Goal: Navigation & Orientation: Find specific page/section

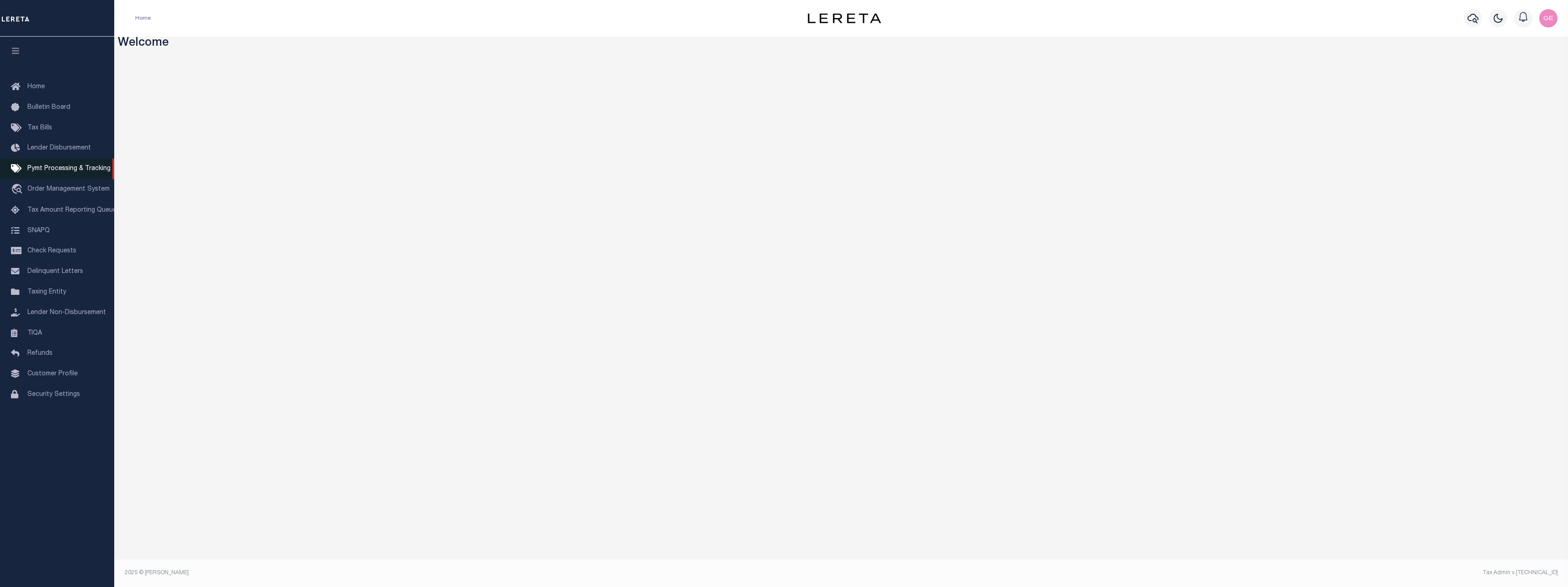
click at [68, 172] on span "Pymt Processing & Tracking" at bounding box center [69, 169] width 83 height 7
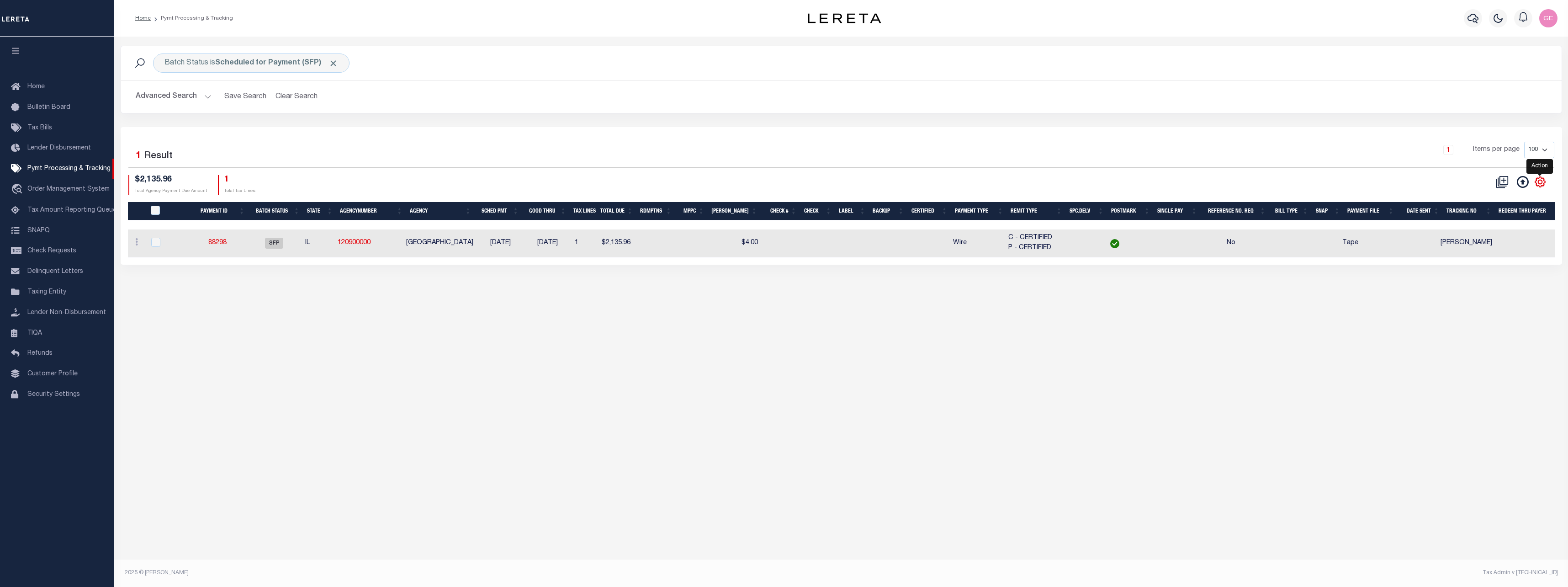
click at [1541, 186] on icon "" at bounding box center [1540, 181] width 10 height 10
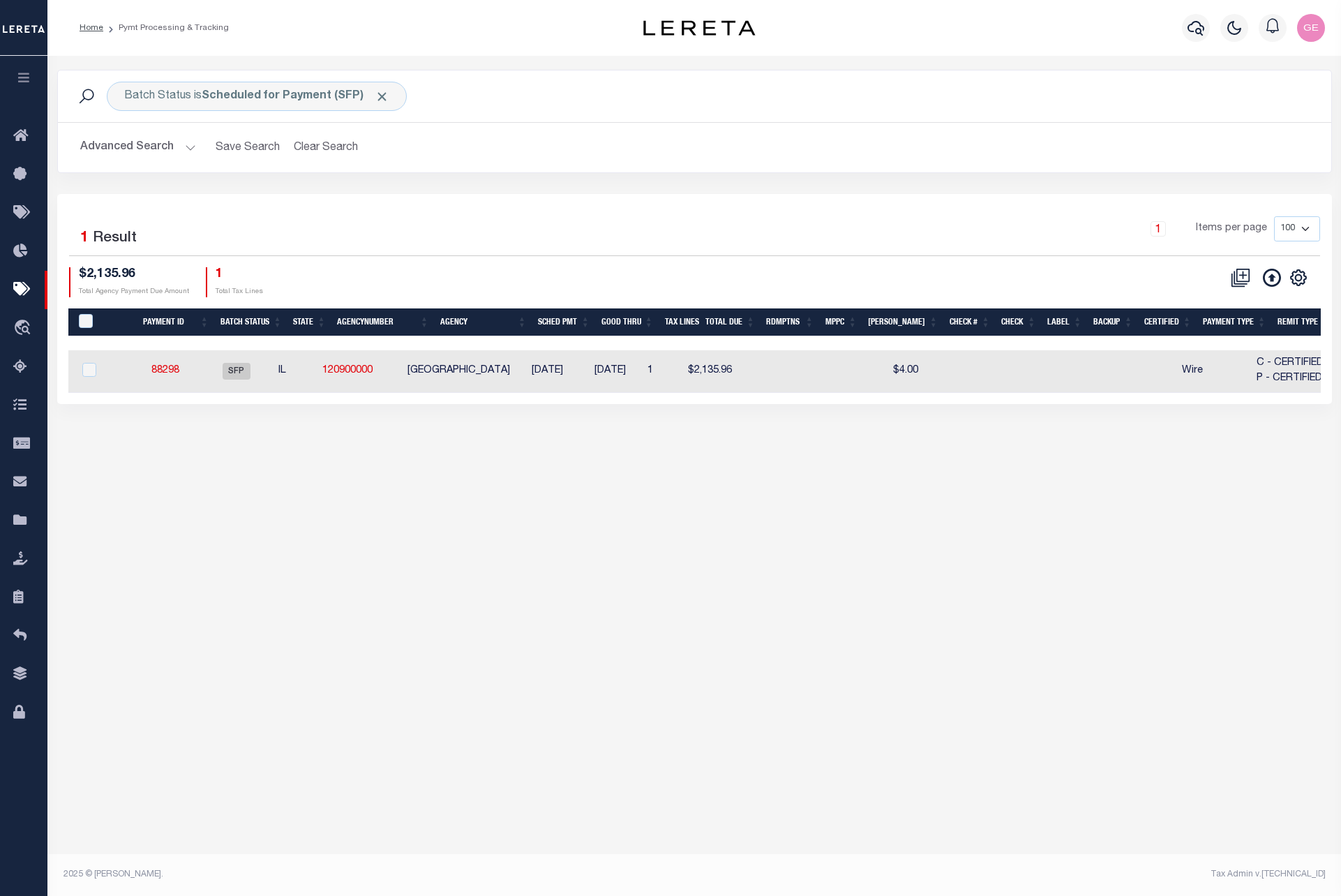
scroll to position [0, 19]
click at [1299, 278] on icon "" at bounding box center [1298, 278] width 19 height 19
click at [1297, 276] on icon "" at bounding box center [1298, 278] width 19 height 19
click at [7, 289] on link "Pymt Processing & Tracking" at bounding box center [23, 289] width 47 height 38
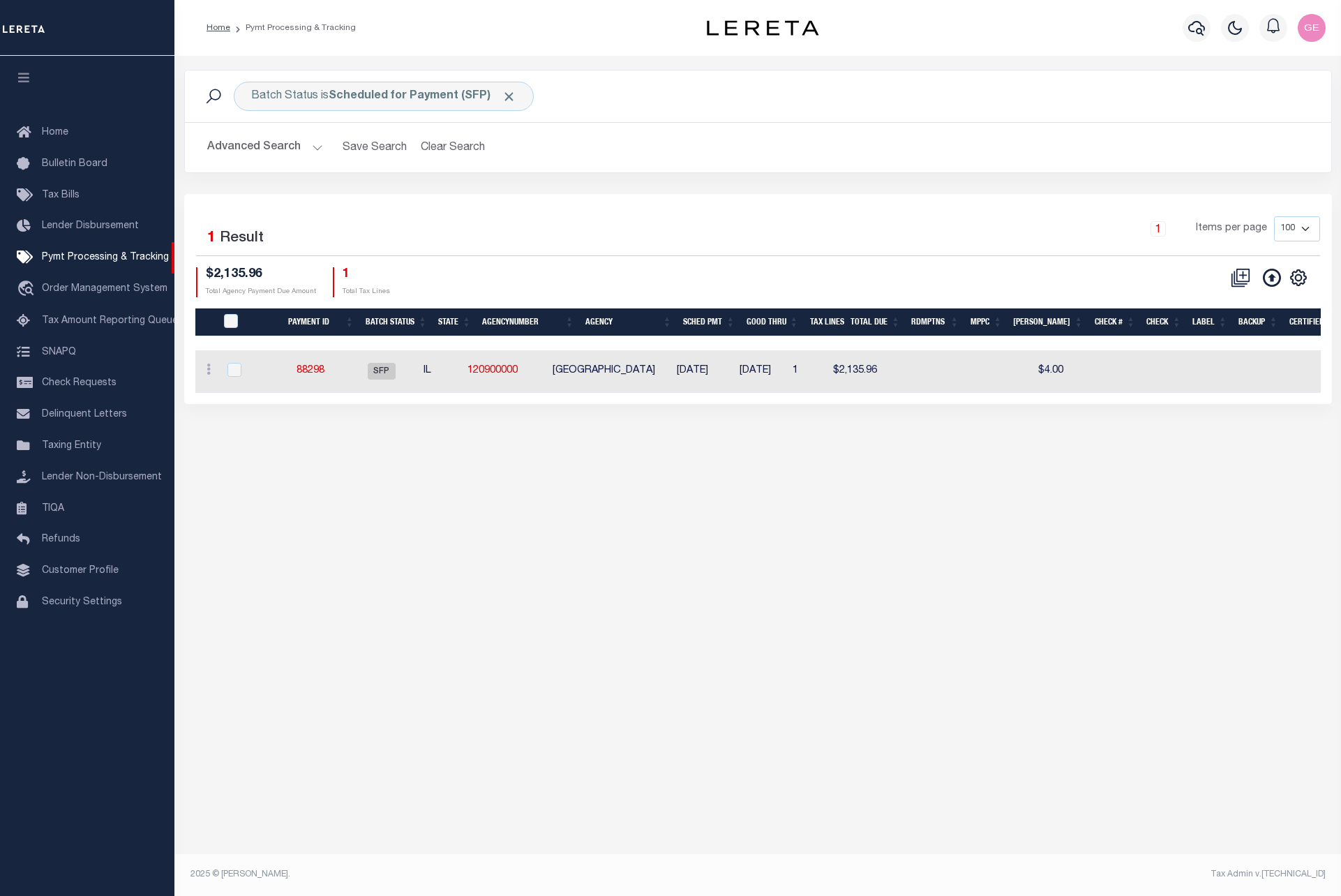
click at [309, 156] on button "Advanced Search" at bounding box center [265, 147] width 116 height 27
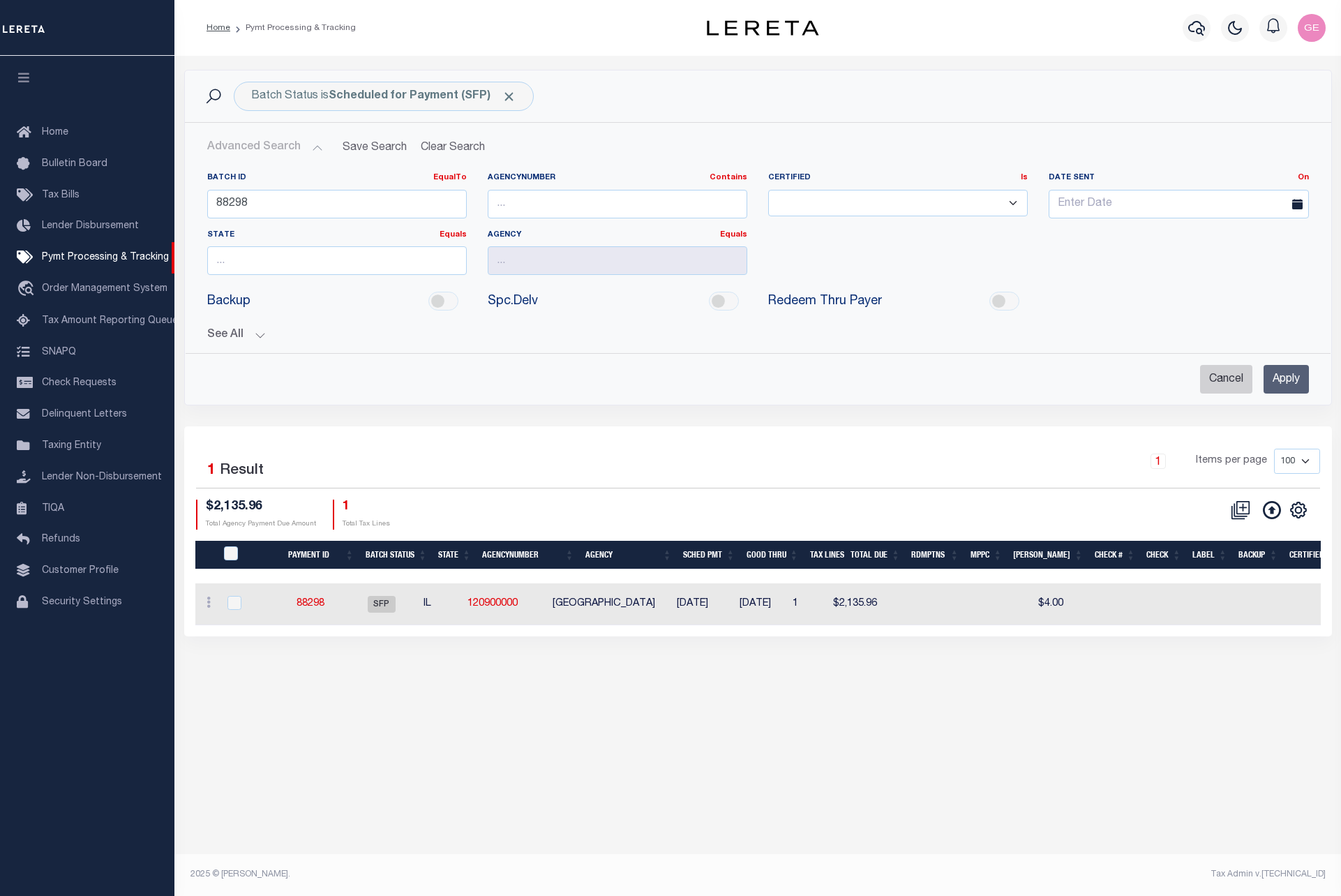
click at [1210, 381] on input "Cancel" at bounding box center [1226, 379] width 52 height 29
checkbox input "true"
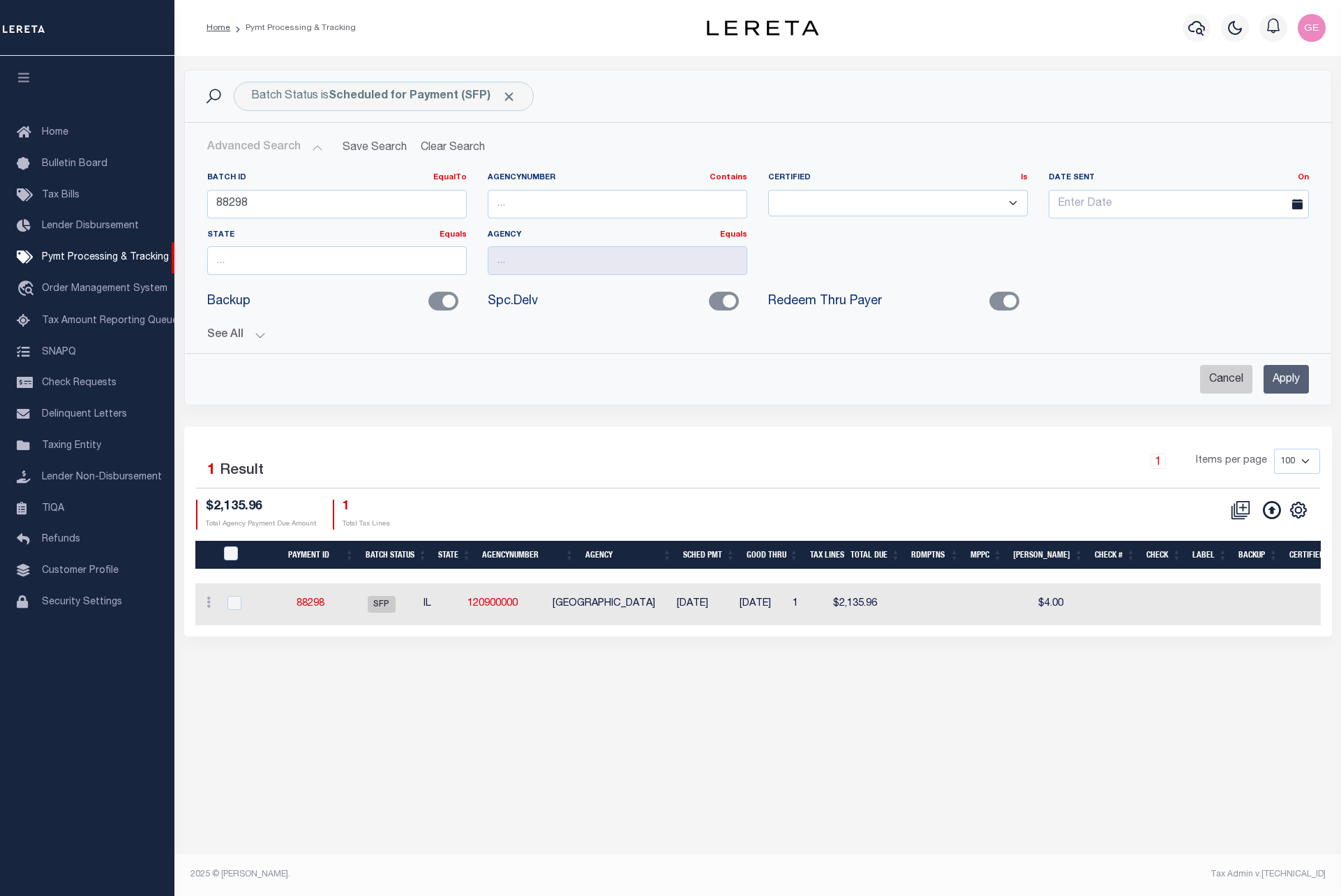
checkbox input "true"
checkbox input "false"
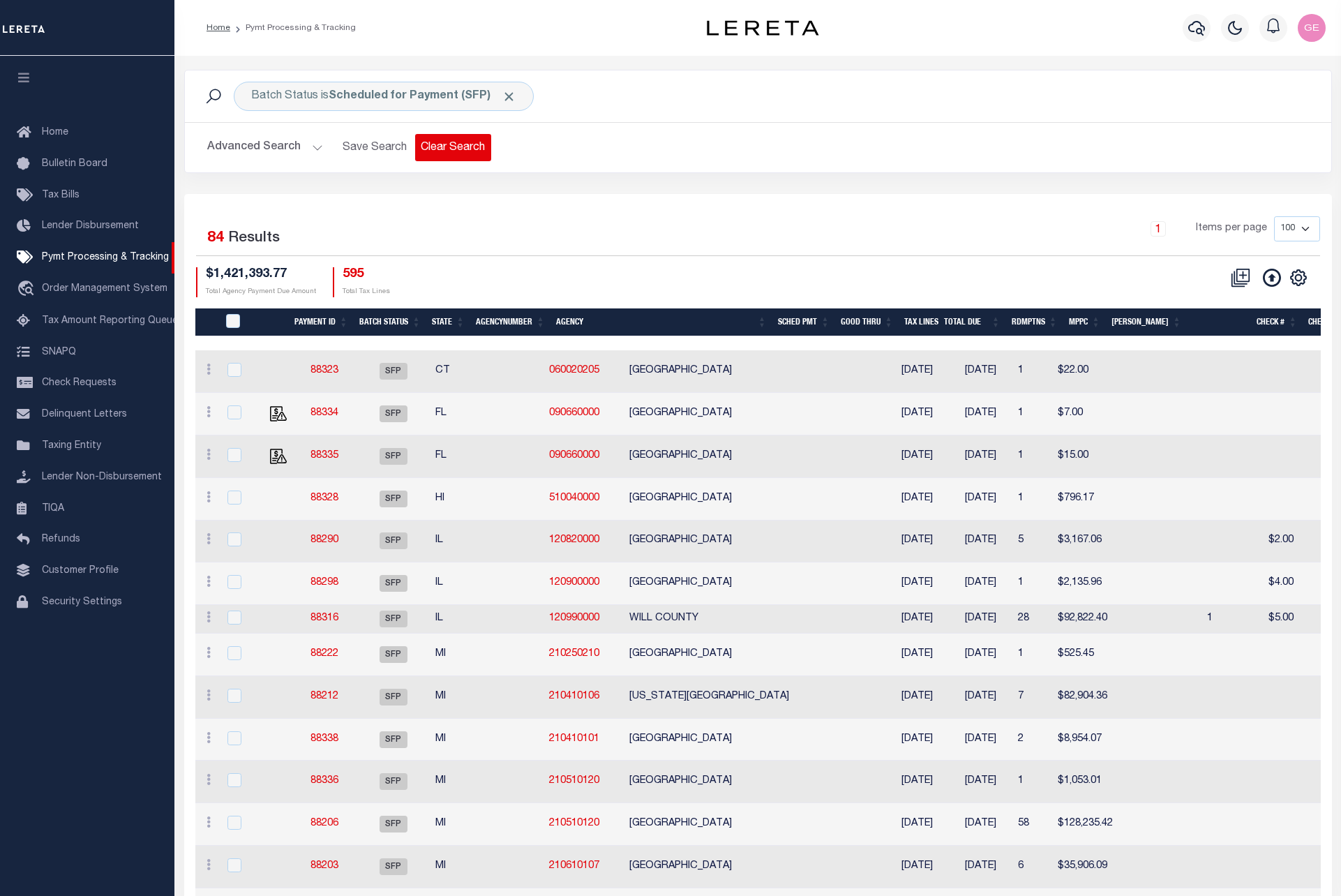
click at [446, 152] on button "Clear Search" at bounding box center [454, 147] width 76 height 27
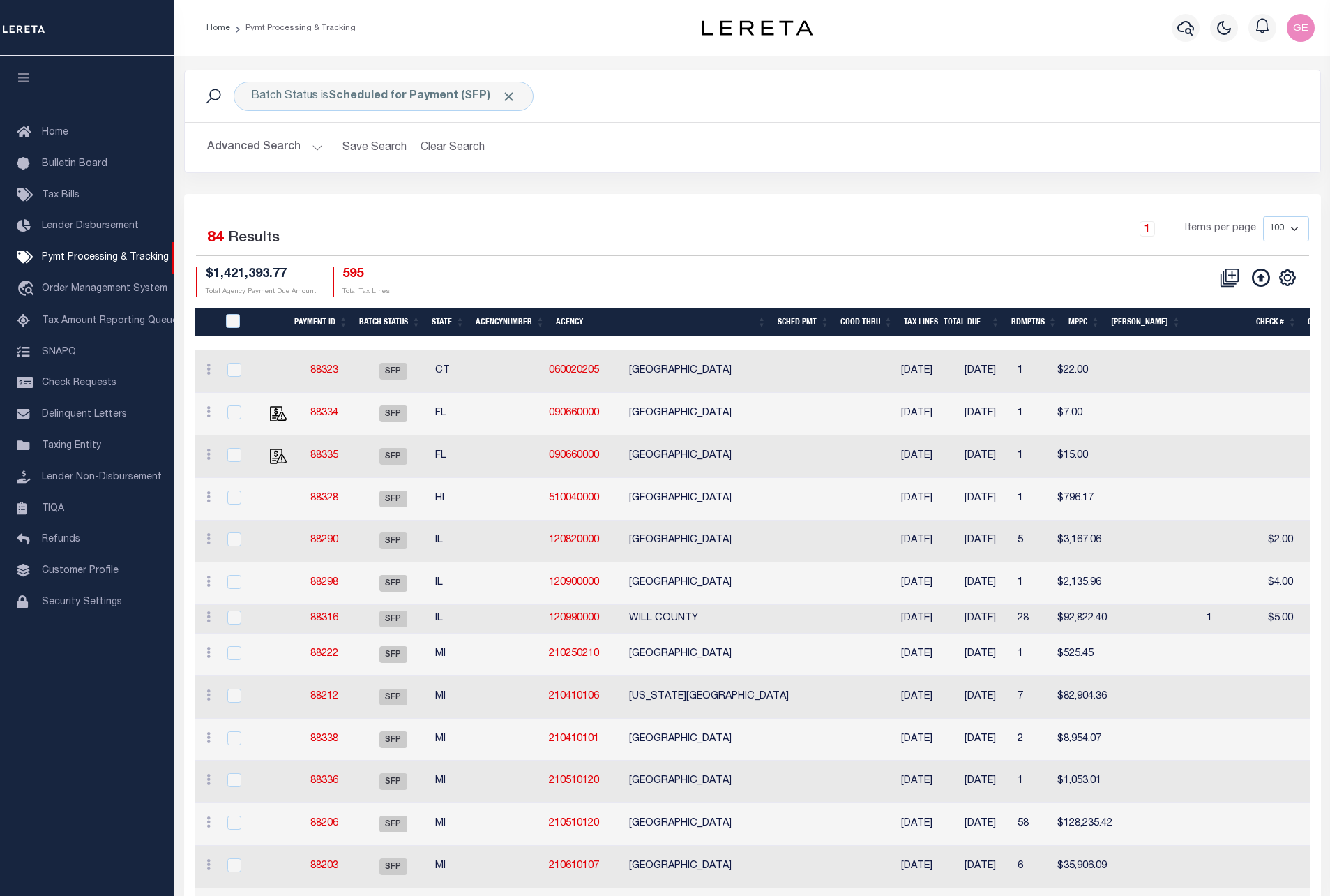
drag, startPoint x: 1297, startPoint y: 275, endPoint x: 1287, endPoint y: 278, distance: 10.4
click at [1297, 275] on link at bounding box center [1288, 276] width 22 height 10
click at [1287, 278] on icon "" at bounding box center [1288, 278] width 19 height 19
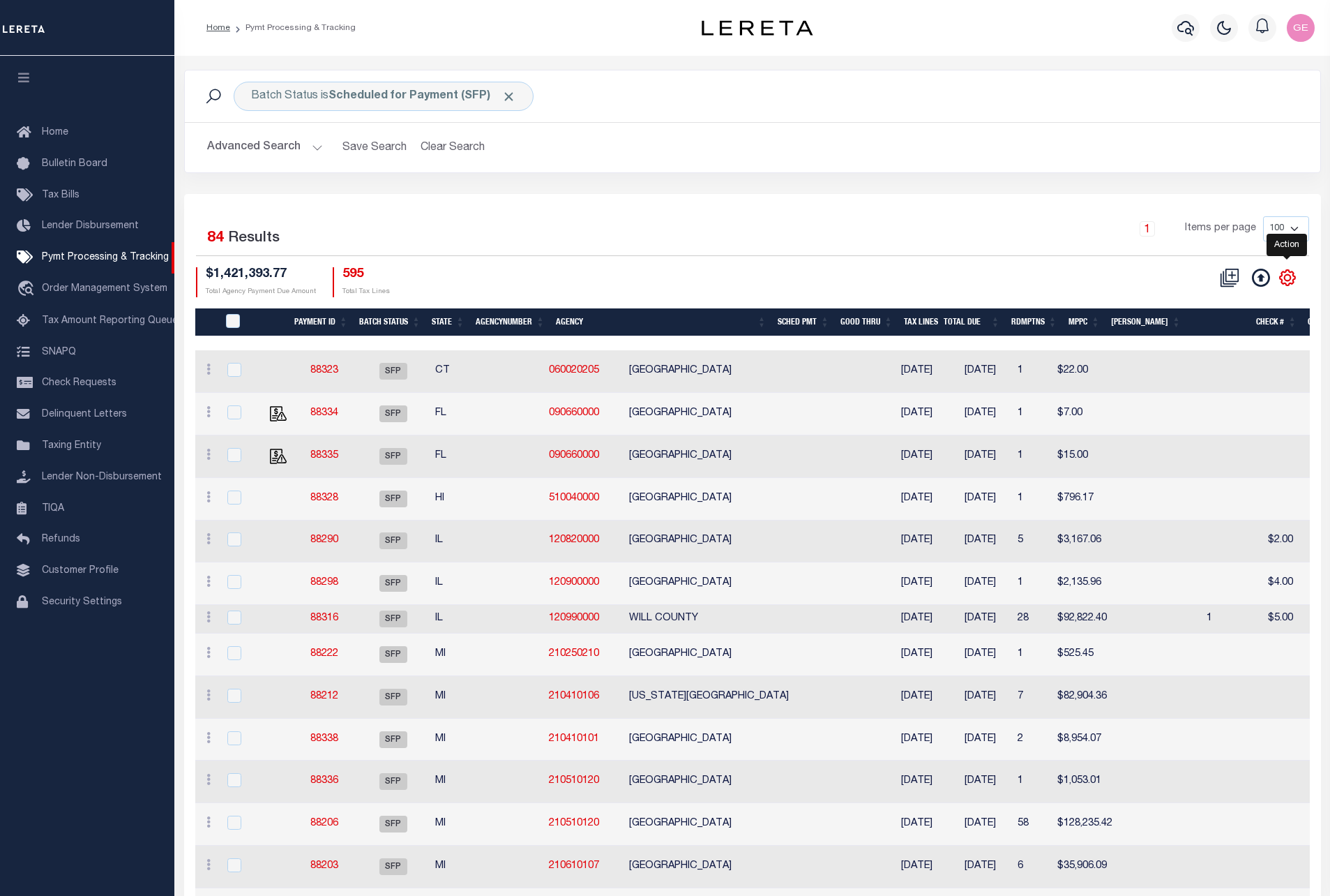
click at [1287, 278] on icon "" at bounding box center [1288, 278] width 19 height 19
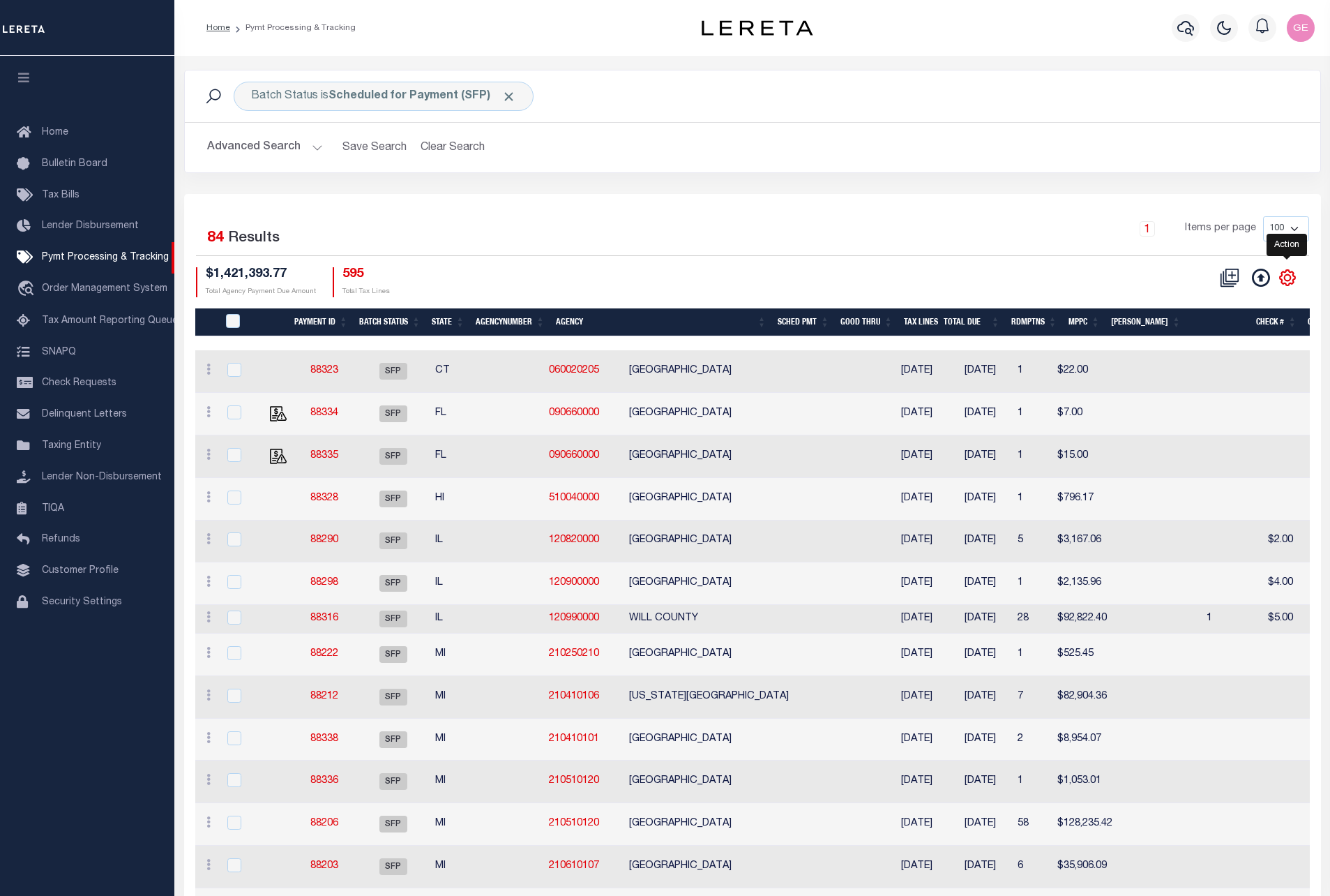
click at [1287, 278] on icon "" at bounding box center [1288, 278] width 19 height 19
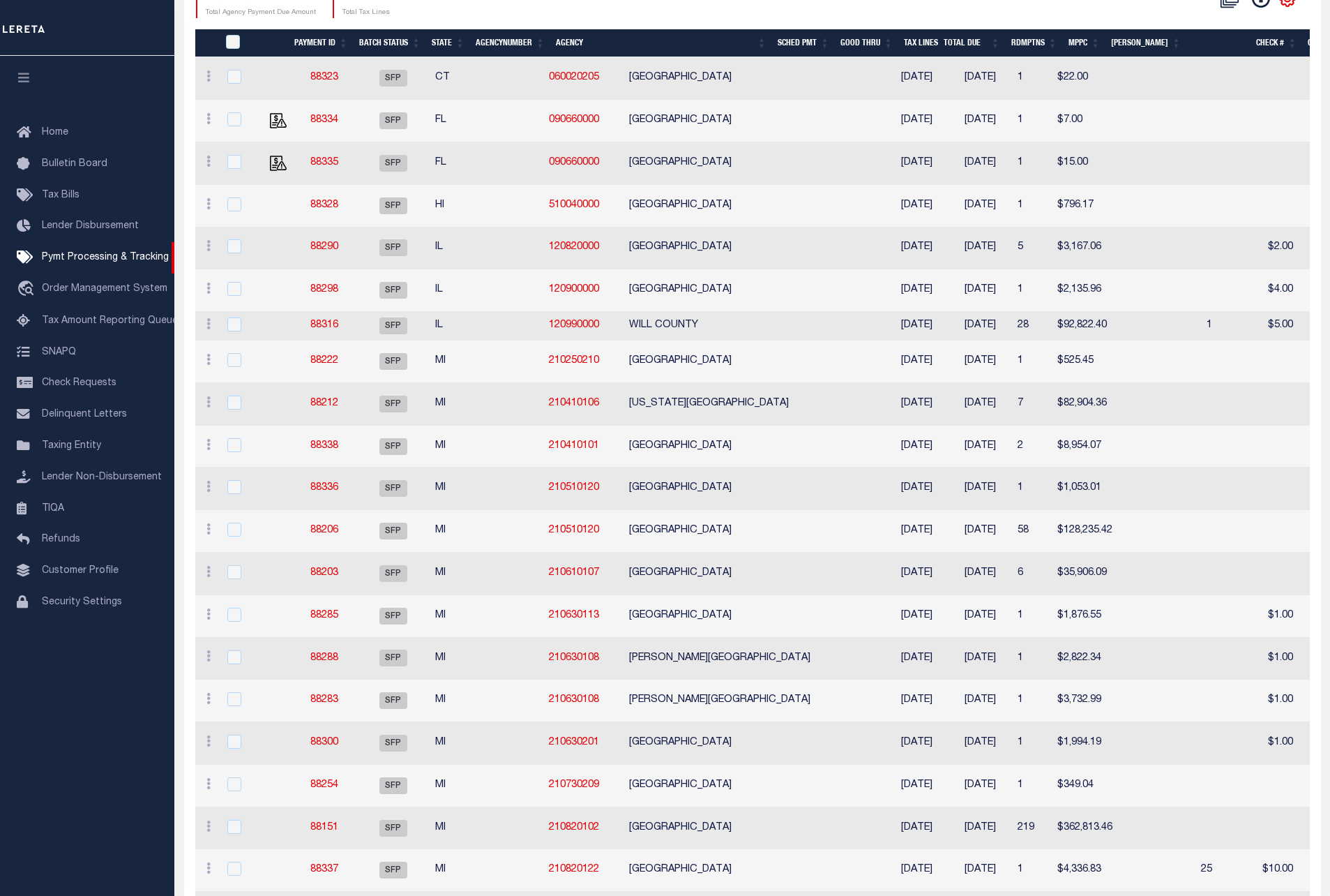
scroll to position [209, 0]
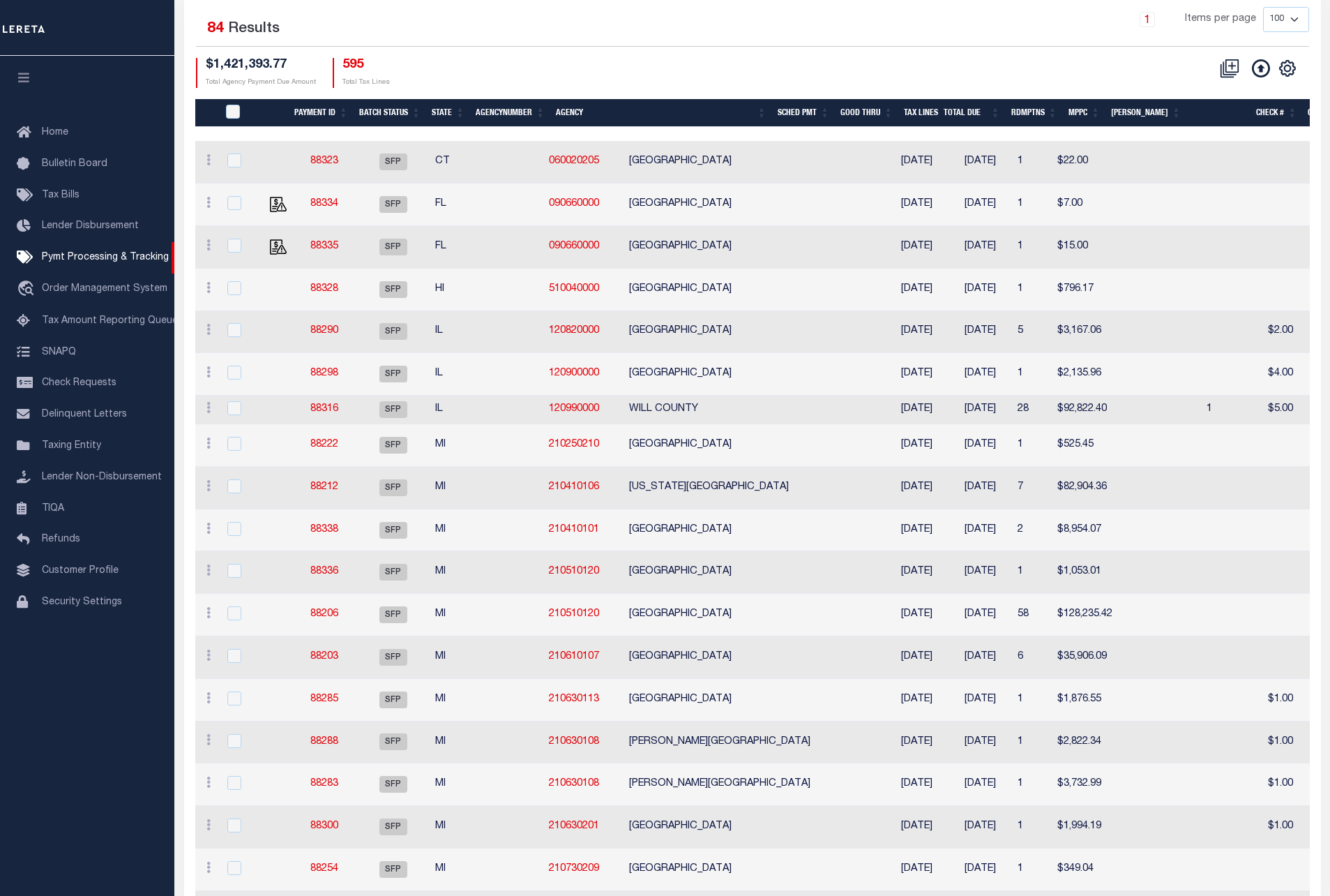
click at [1299, 72] on div "CSV Export Selected Print Show Filter Show Search Columns 0: 1: PayeePmtBatchSt…" at bounding box center [1257, 68] width 106 height 21
click at [1291, 70] on icon "" at bounding box center [1287, 68] width 7 height 7
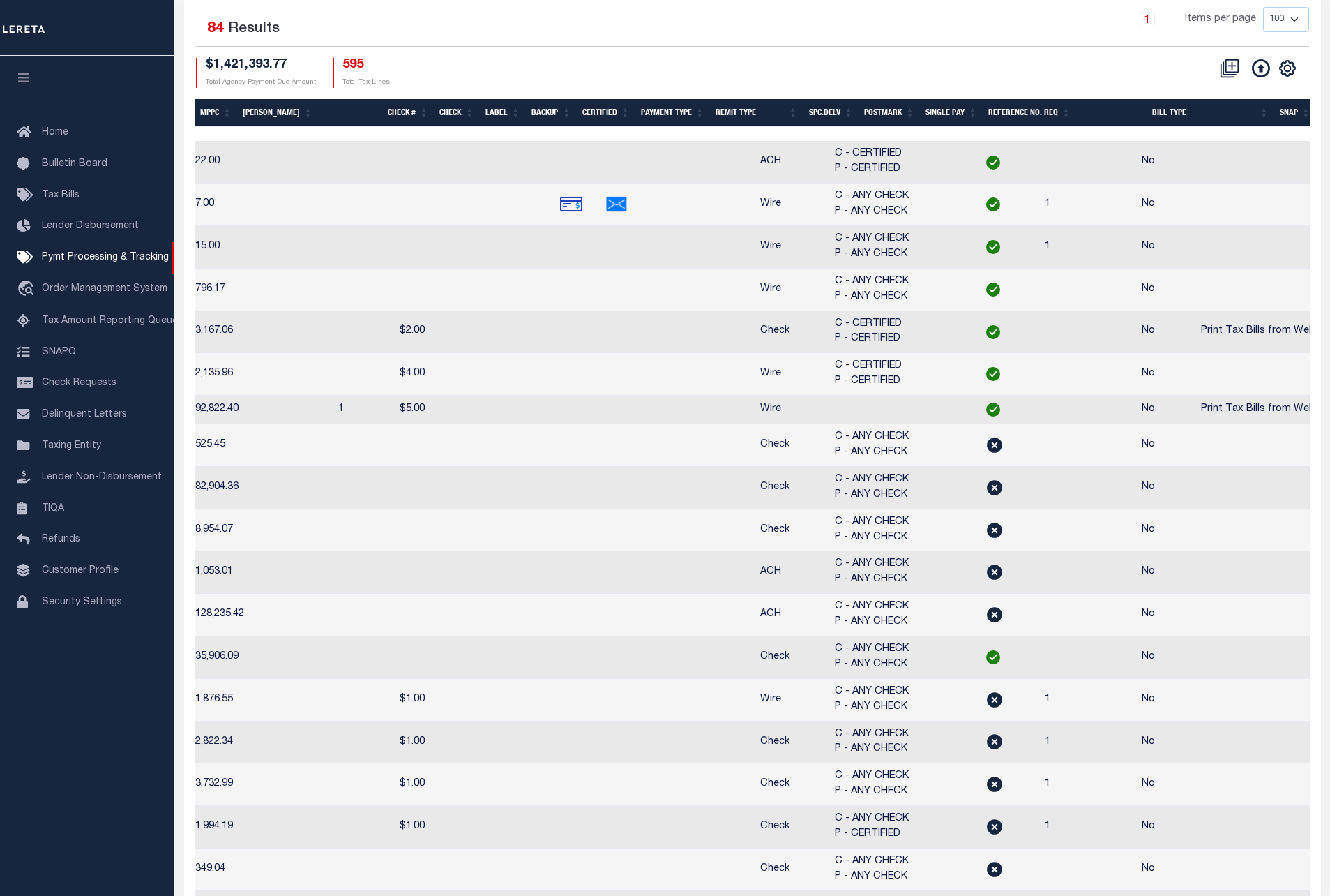
scroll to position [0, 0]
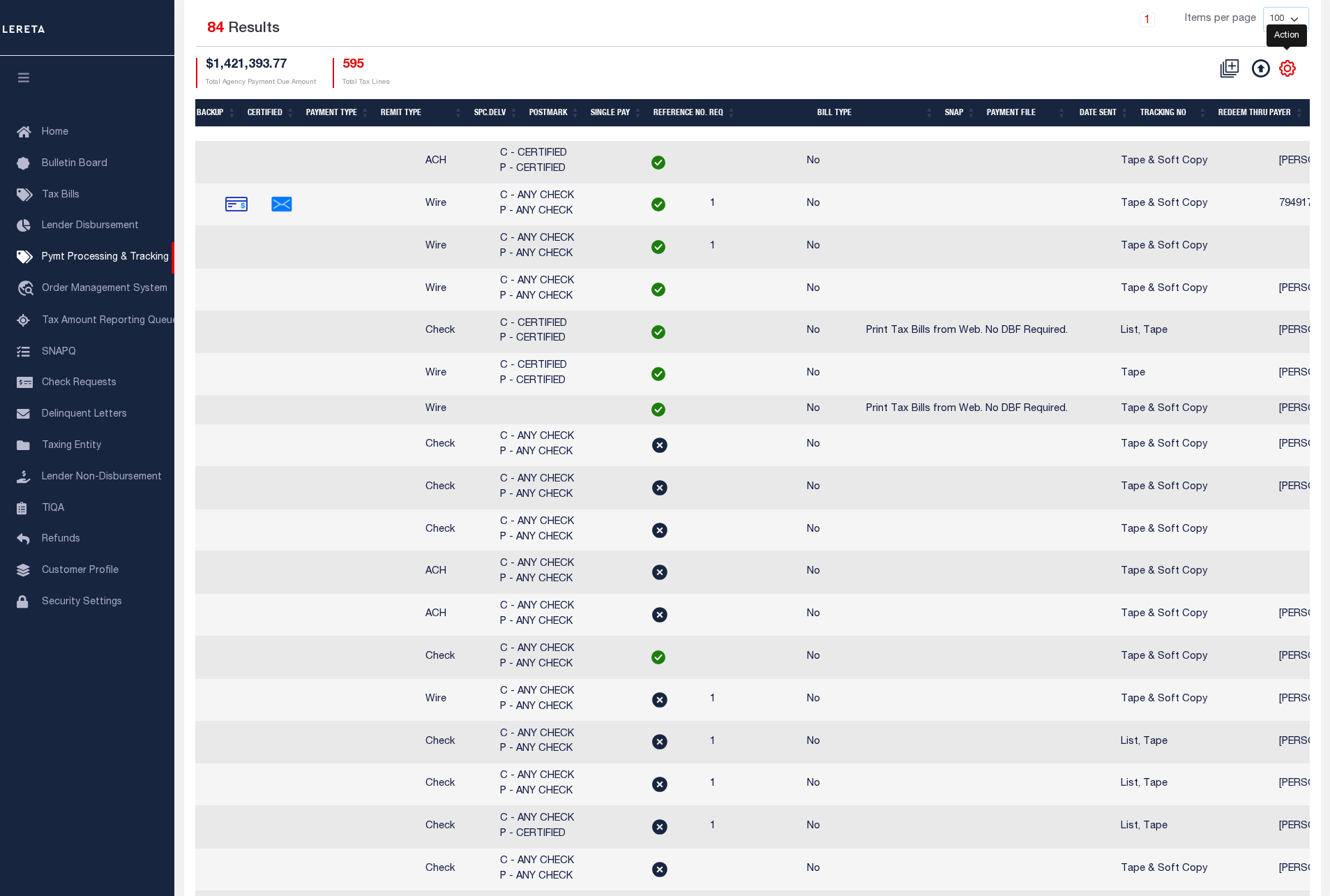
click at [1284, 72] on icon "" at bounding box center [1287, 68] width 7 height 7
click at [125, 292] on span "Order Management System" at bounding box center [104, 288] width 125 height 10
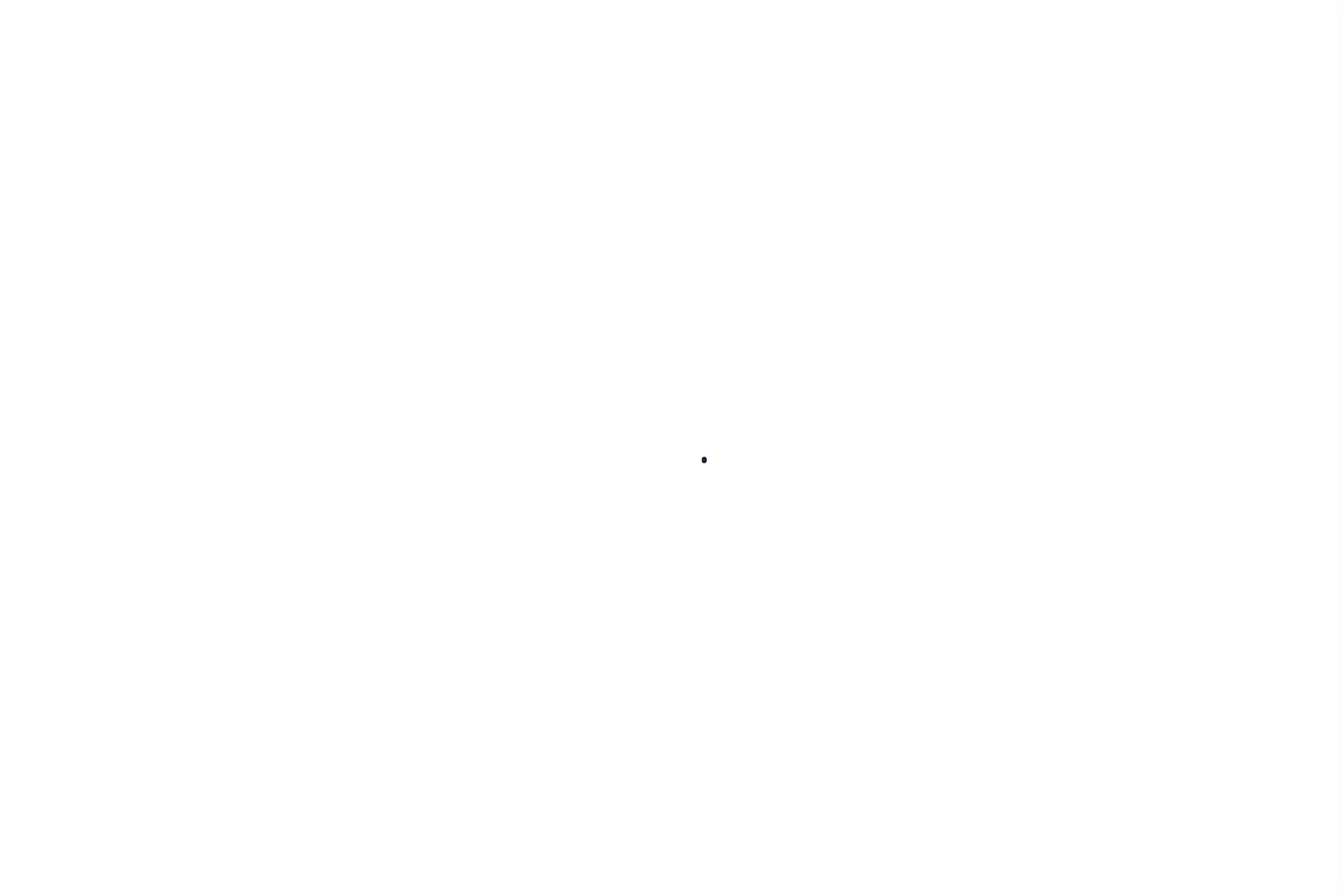
select select "200"
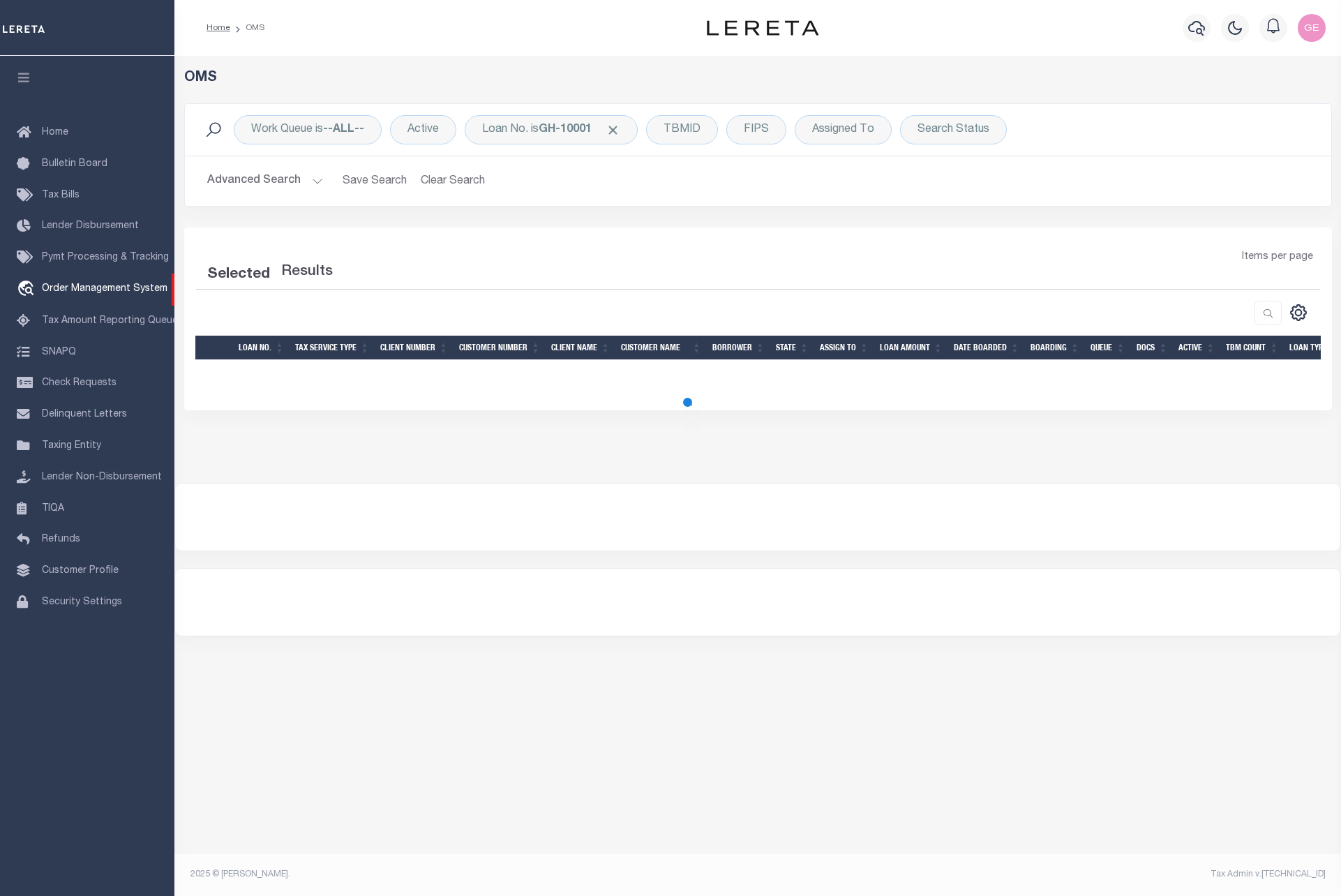
select select "200"
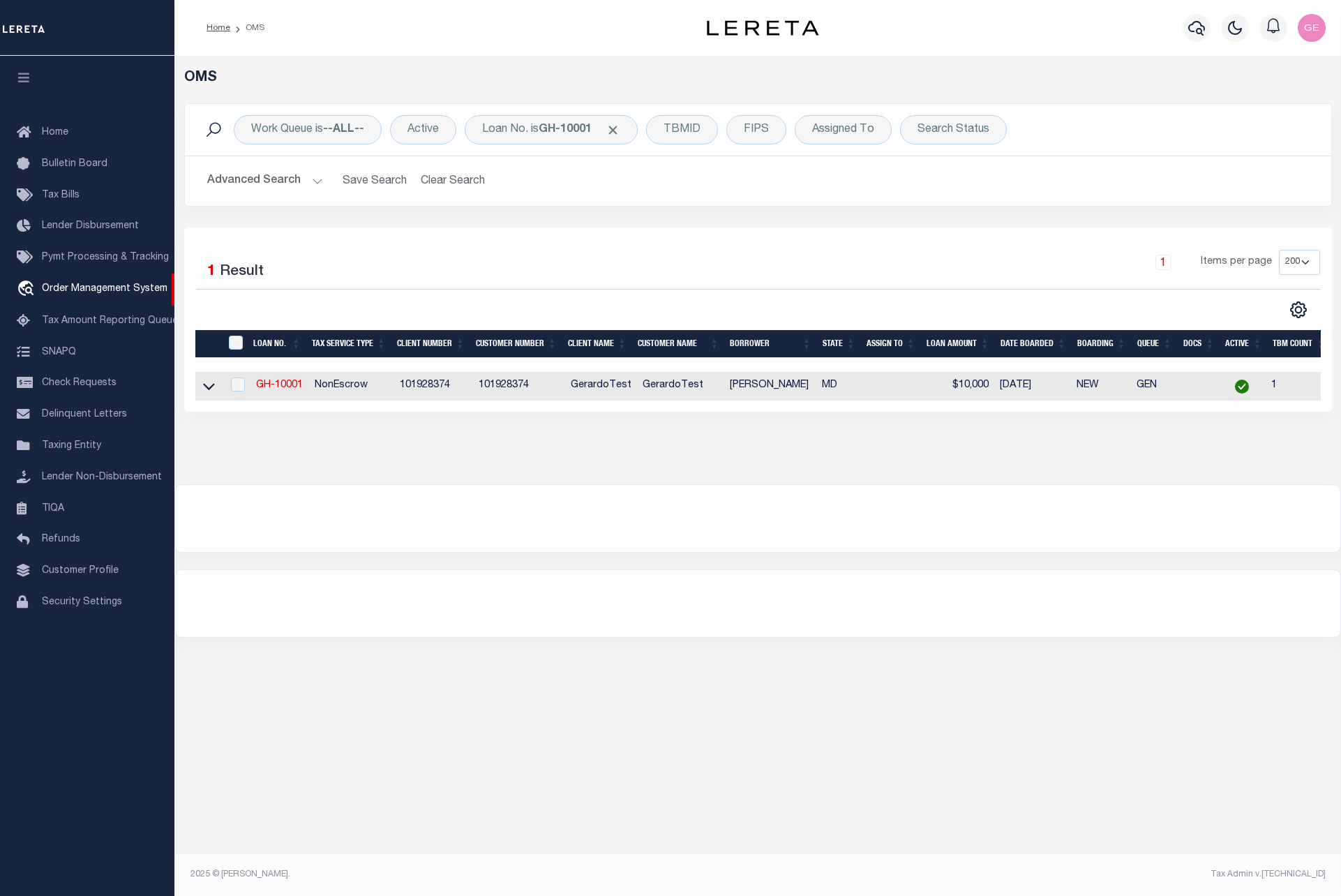
click at [1297, 320] on div "Selected 1 Result 1 Items per page 10 25 50 100 200" at bounding box center [757, 320] width 1148 height 184
click at [1301, 310] on icon "" at bounding box center [1297, 310] width 7 height 7
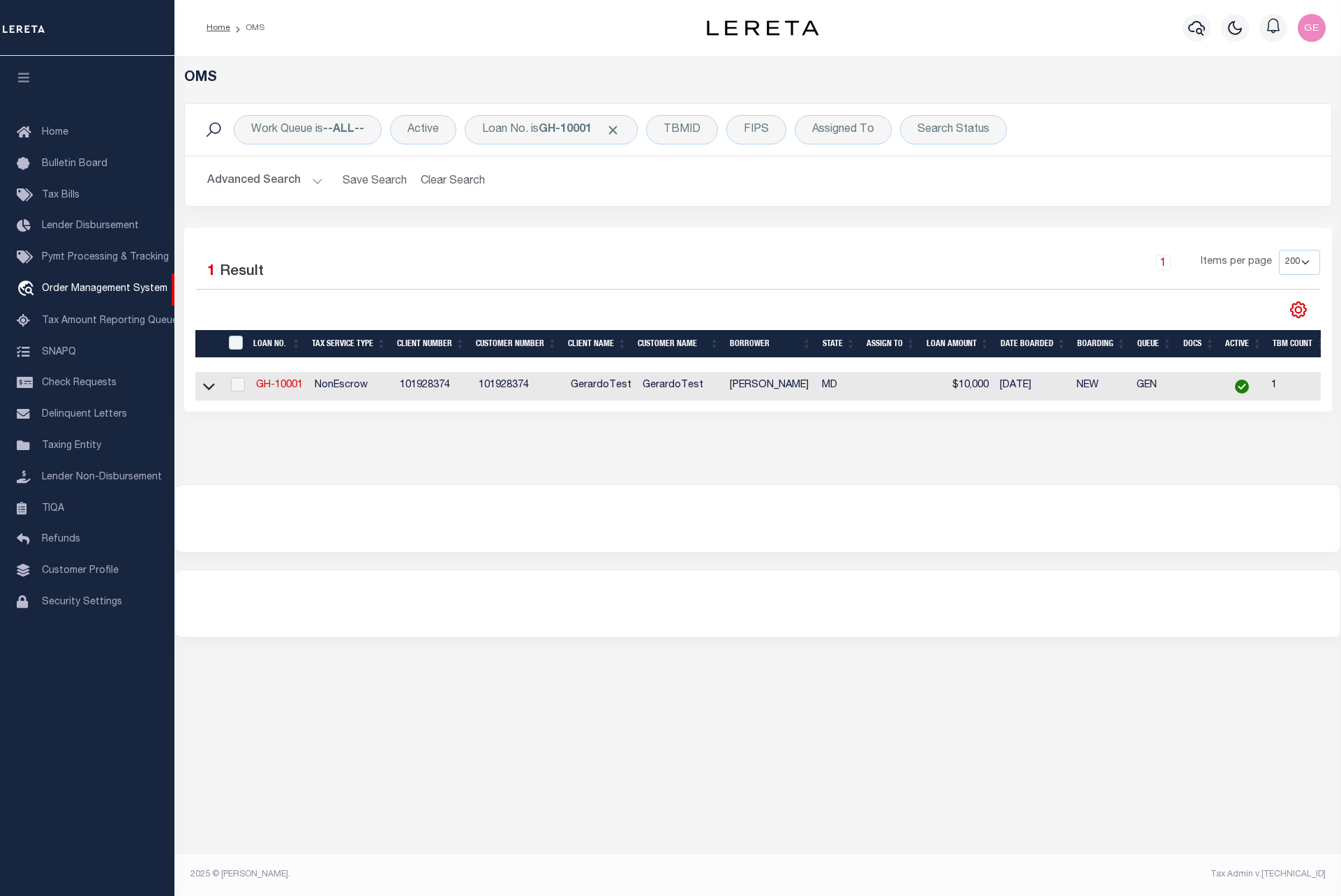
click at [1301, 310] on icon "" at bounding box center [1297, 310] width 7 height 7
click at [76, 315] on link "Tax Amount Reporting Queue" at bounding box center [87, 322] width 175 height 32
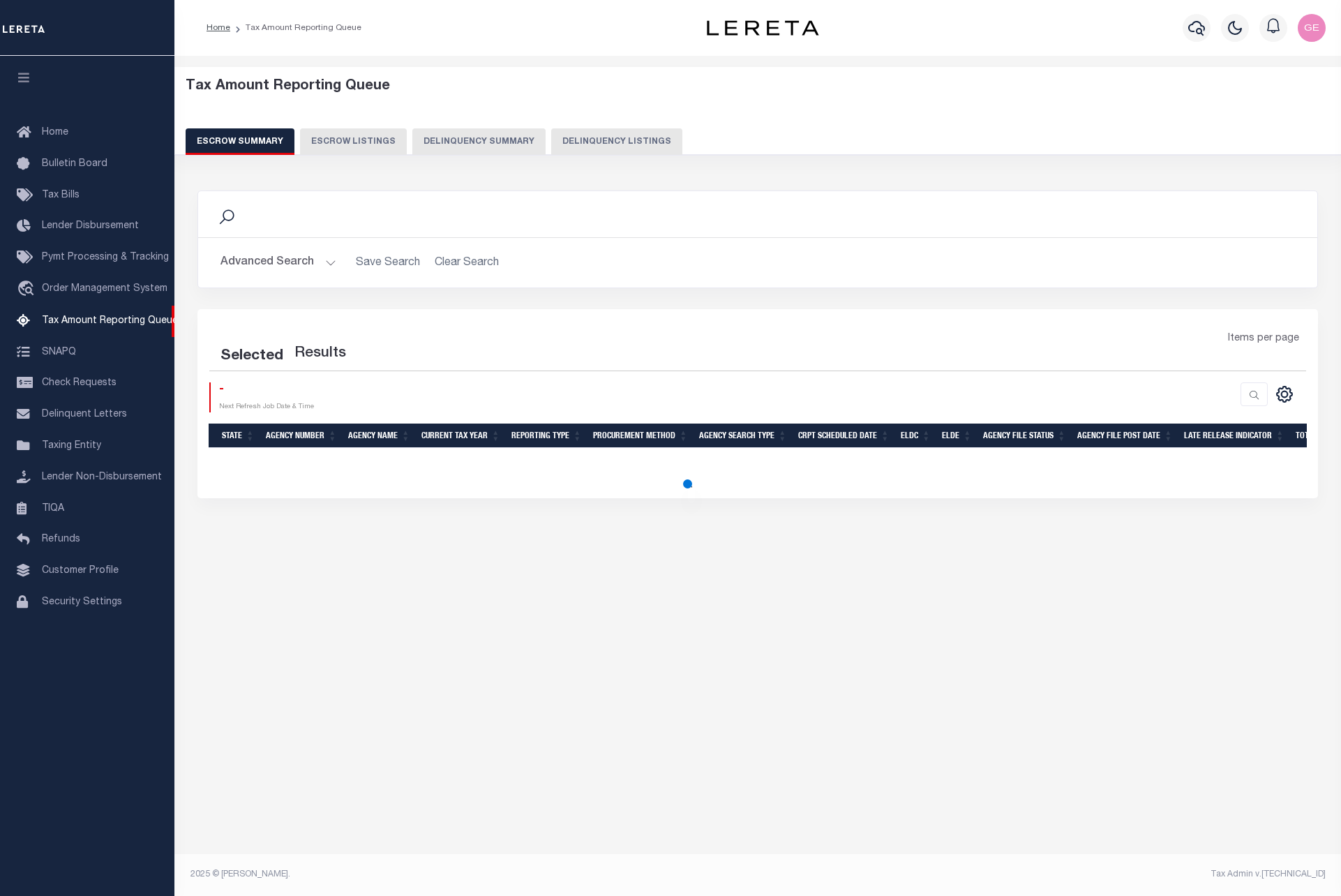
select select "100"
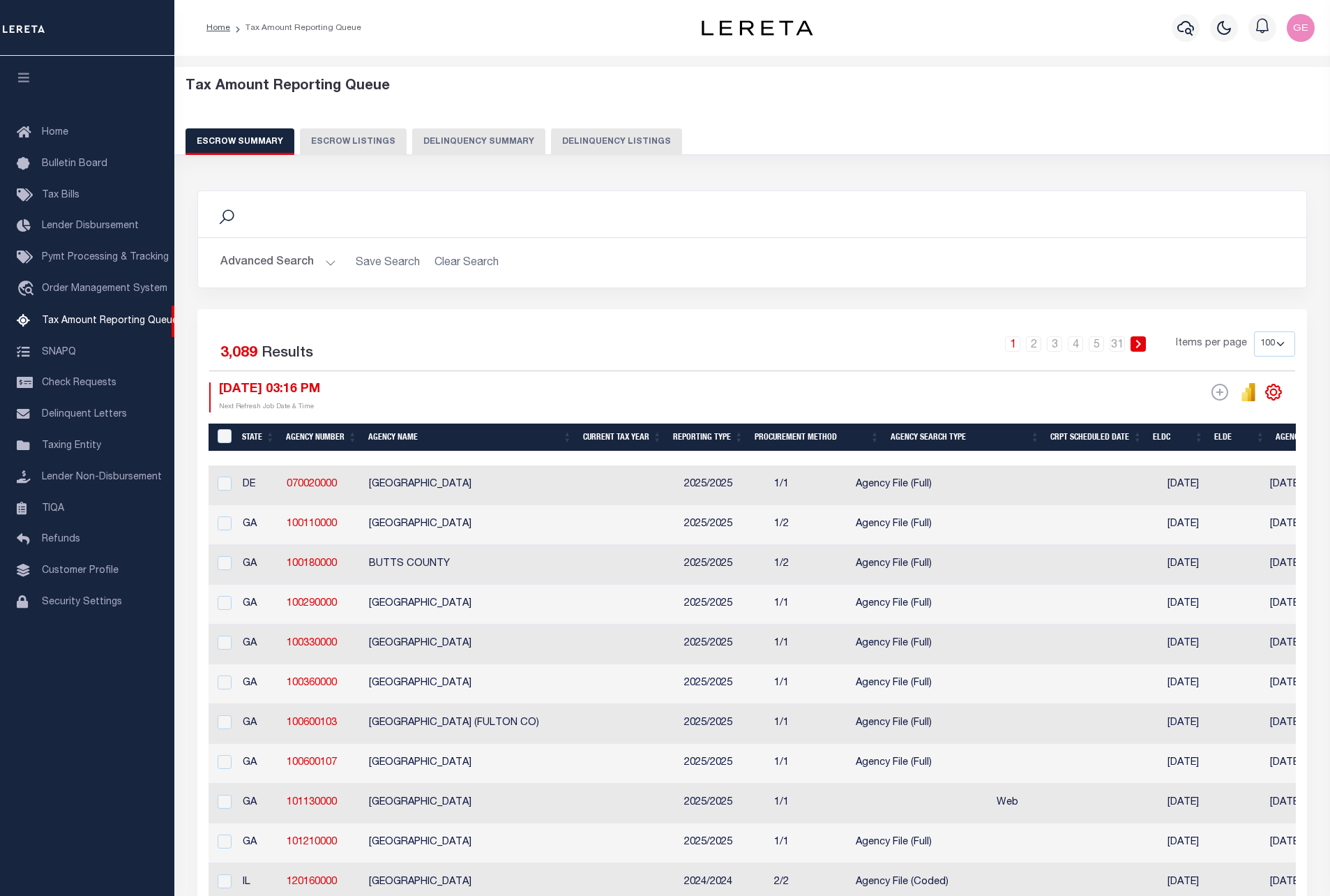
click at [1266, 391] on icon "" at bounding box center [1274, 392] width 19 height 19
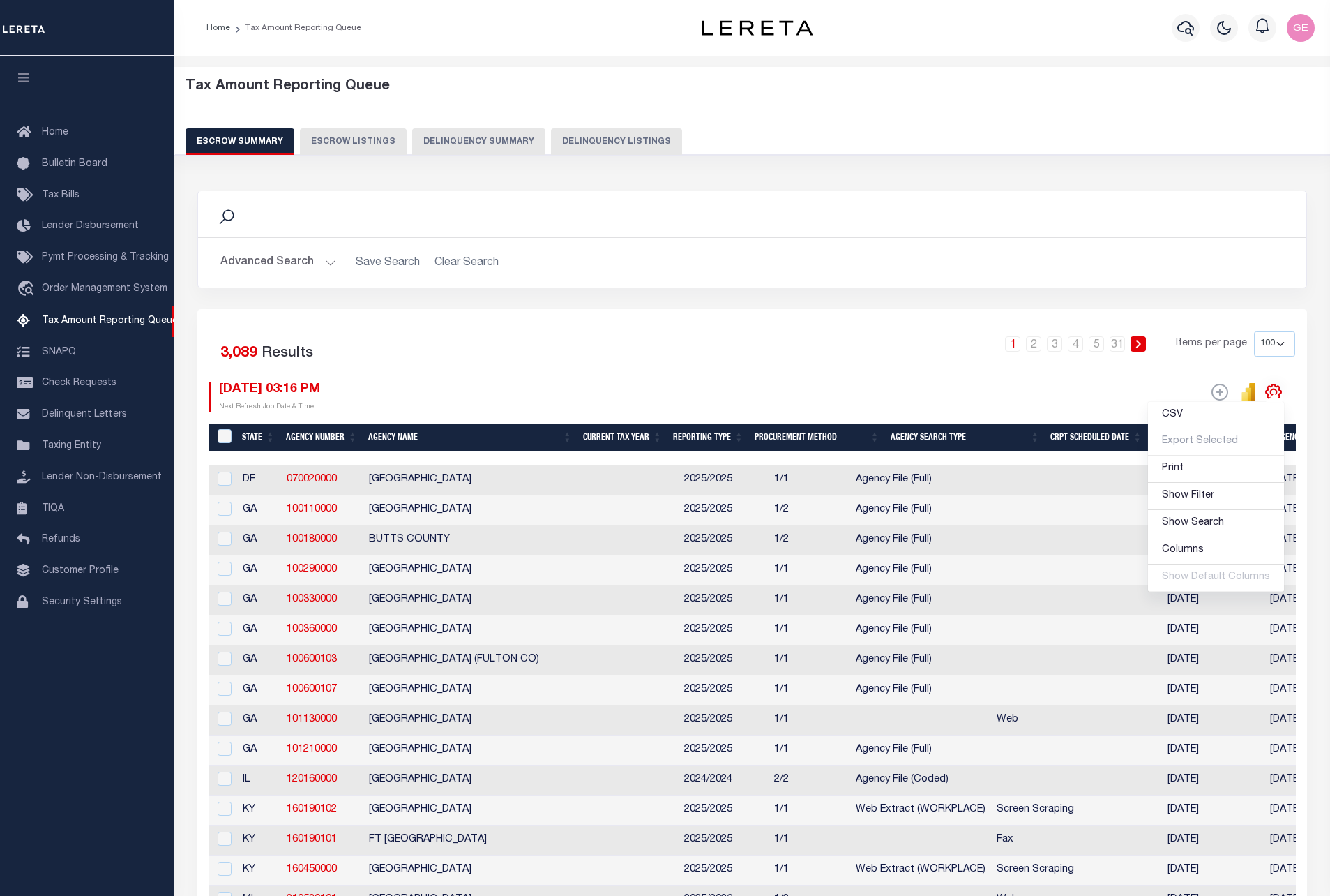
click at [1266, 391] on icon "" at bounding box center [1274, 392] width 19 height 19
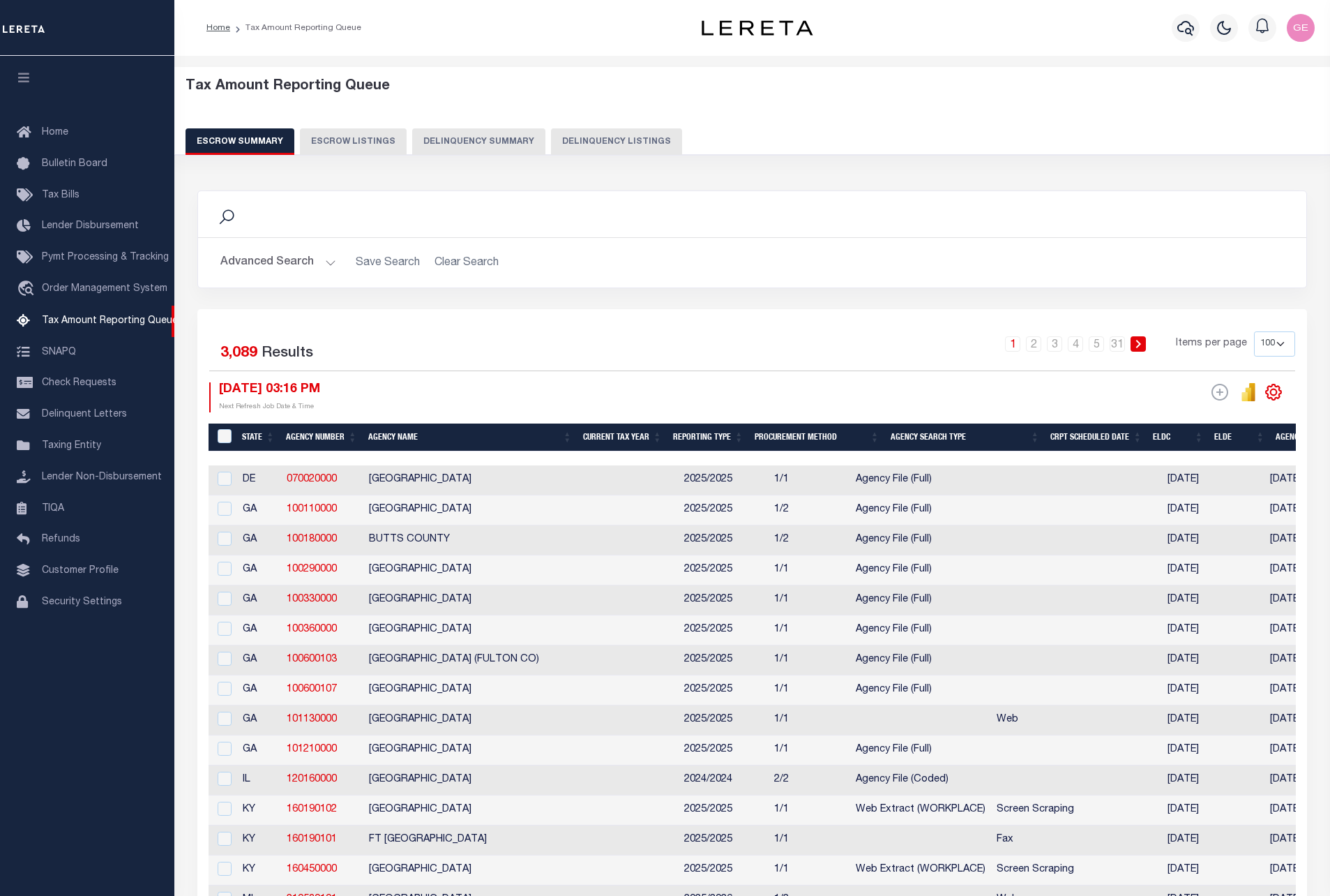
click at [1266, 391] on icon "" at bounding box center [1274, 392] width 19 height 19
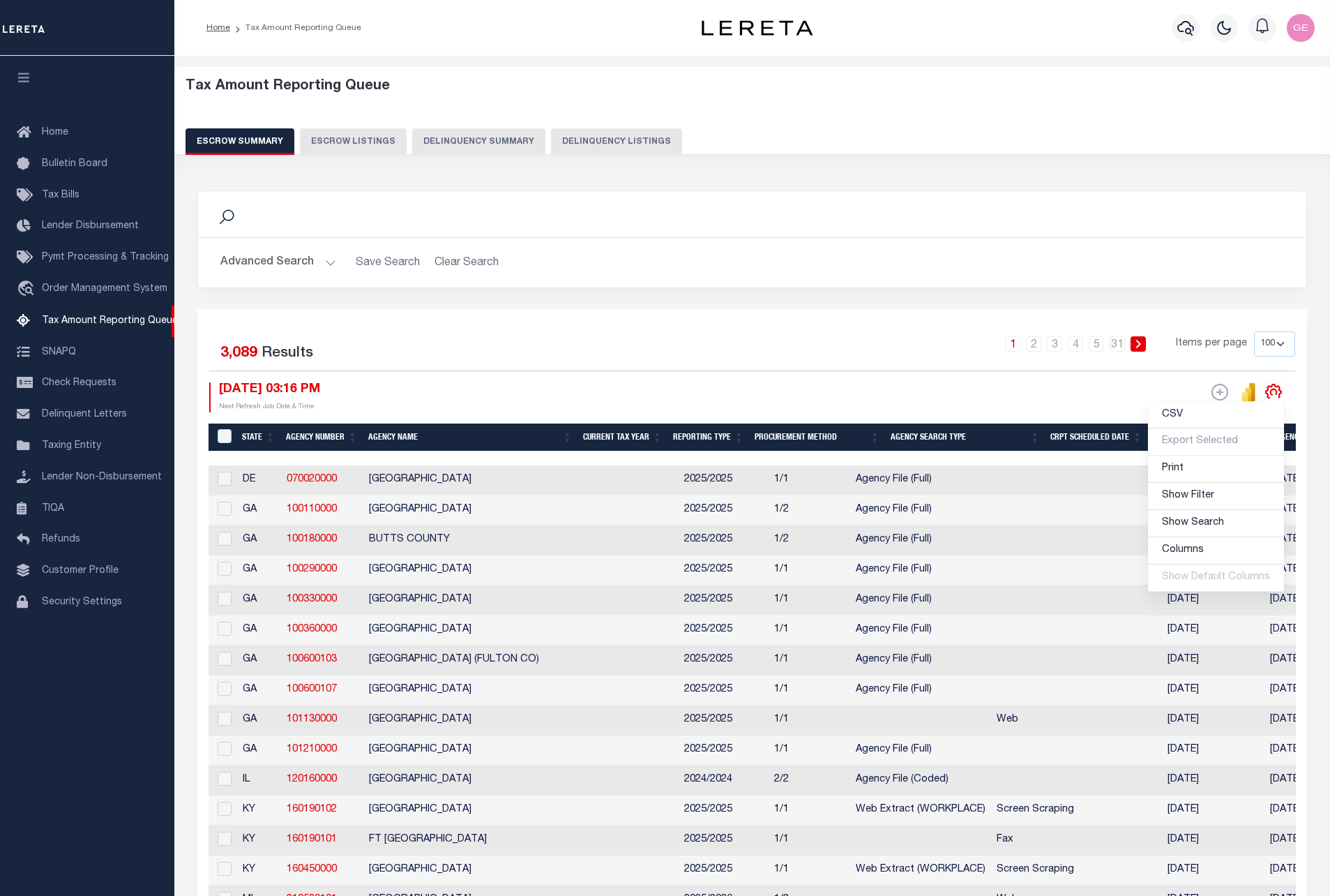
click at [1266, 391] on icon "" at bounding box center [1274, 392] width 19 height 19
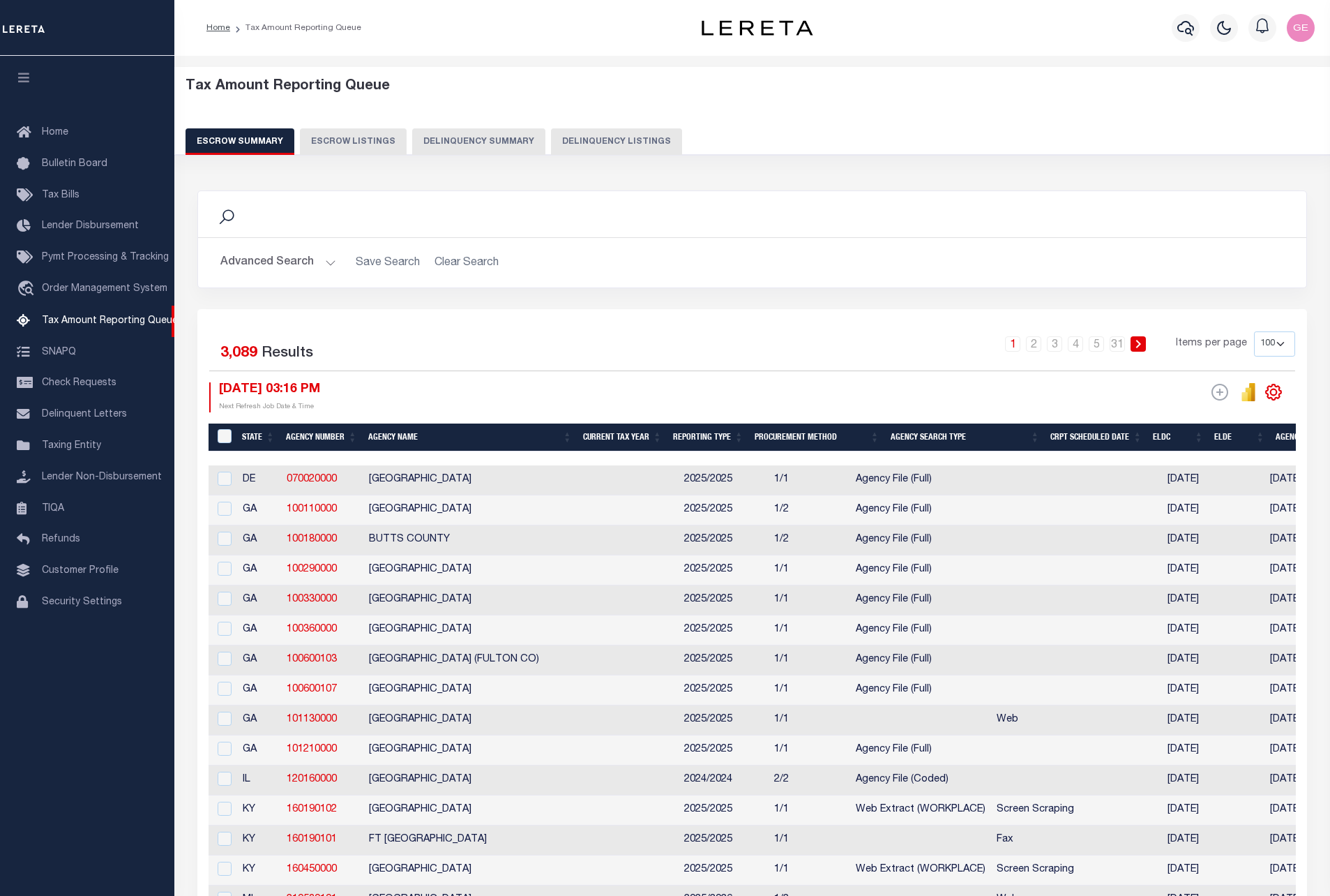
click at [1266, 391] on icon "" at bounding box center [1274, 392] width 19 height 19
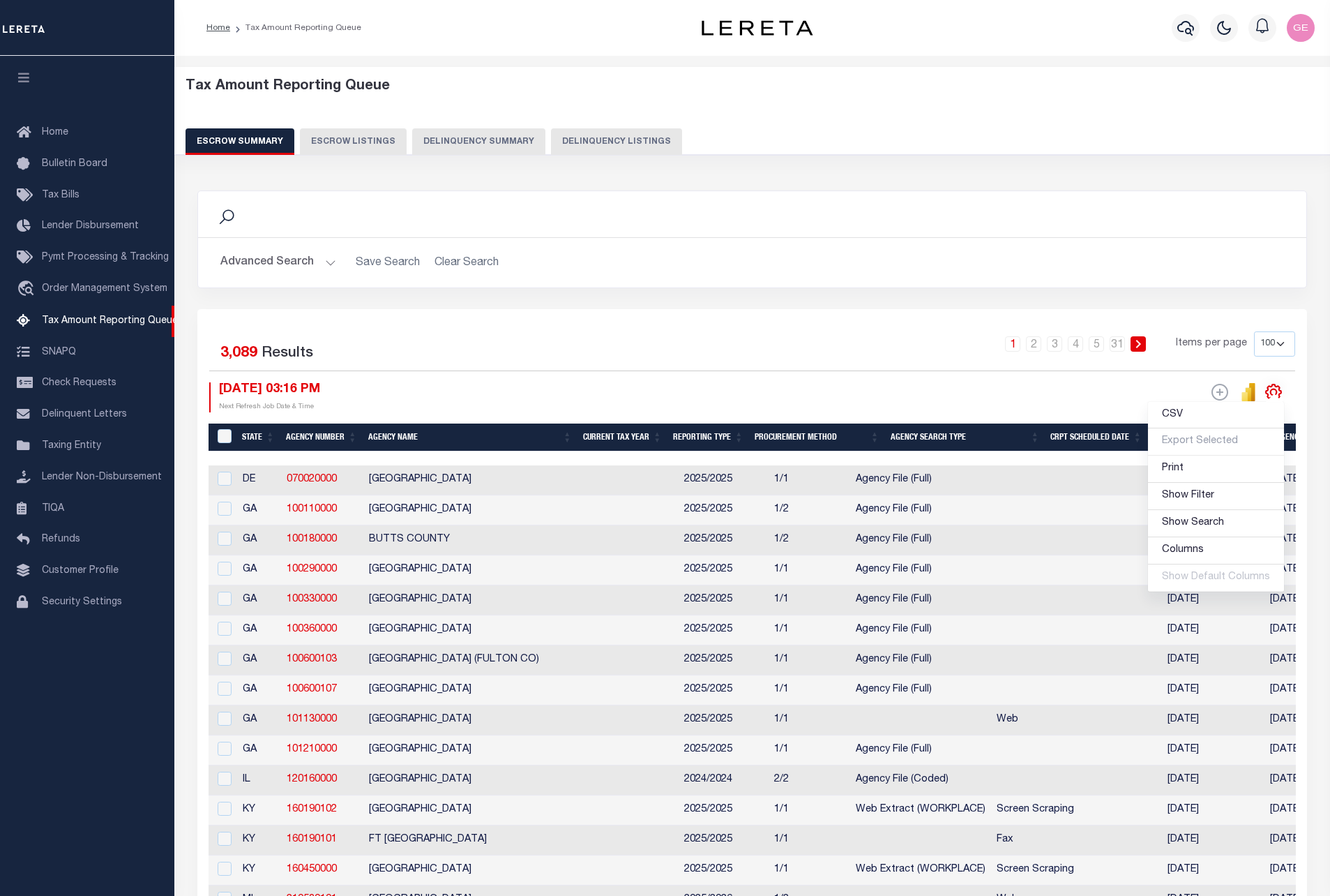
click at [1266, 391] on icon "" at bounding box center [1274, 392] width 19 height 19
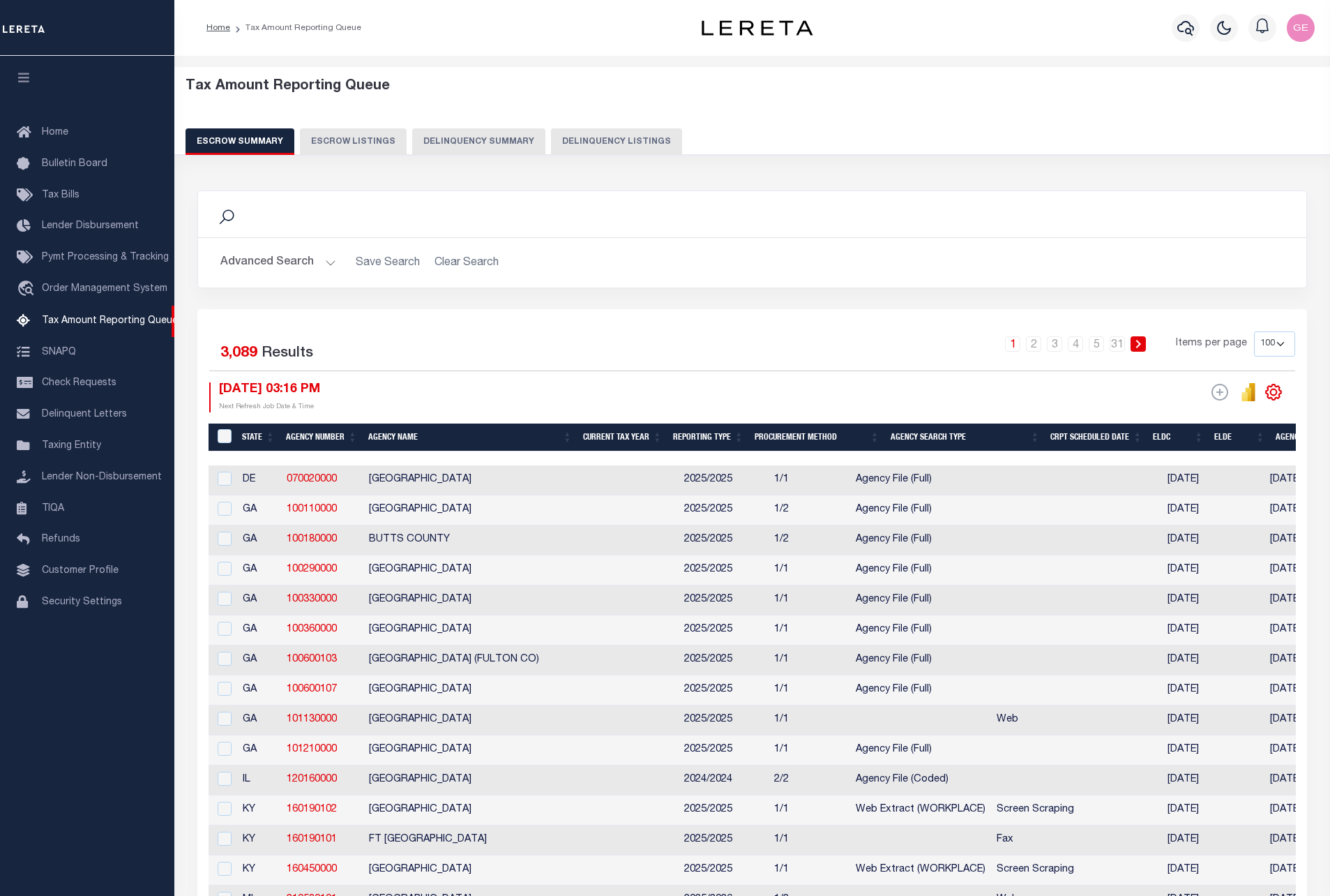
click at [1266, 391] on icon "" at bounding box center [1274, 392] width 19 height 19
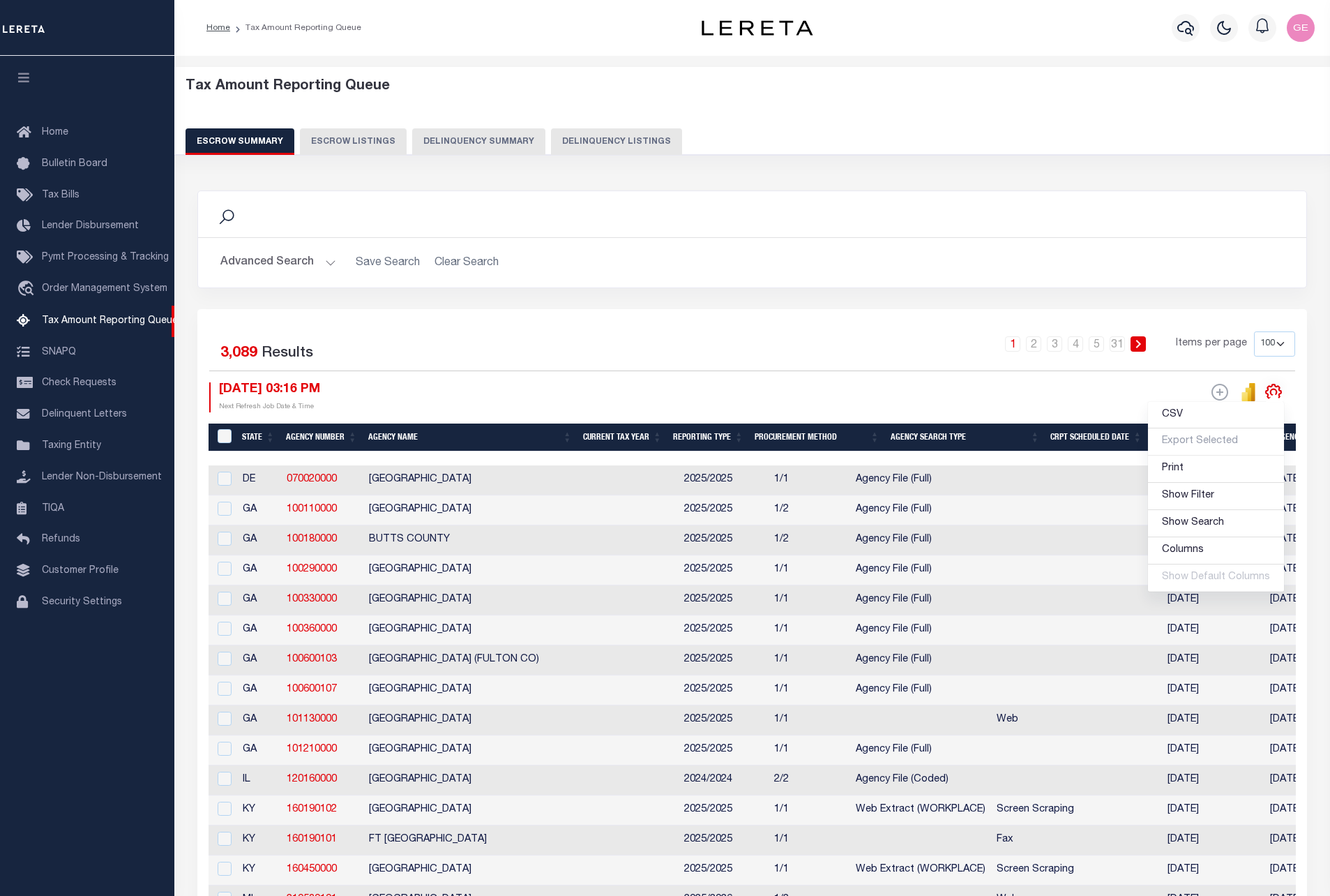
click at [1266, 391] on icon "" at bounding box center [1274, 392] width 19 height 19
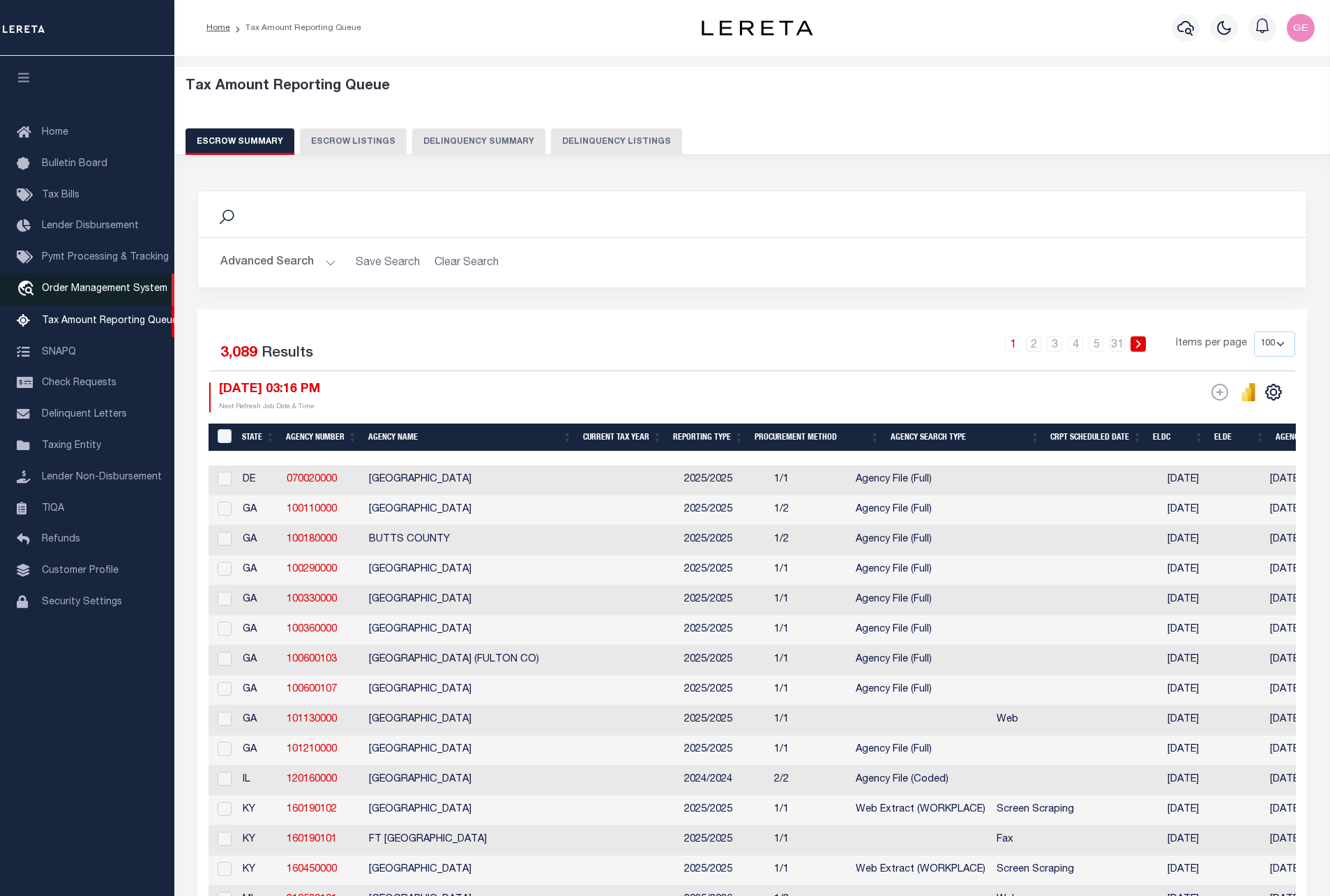
click at [127, 298] on link "travel_explore Order Management System" at bounding box center [87, 289] width 175 height 33
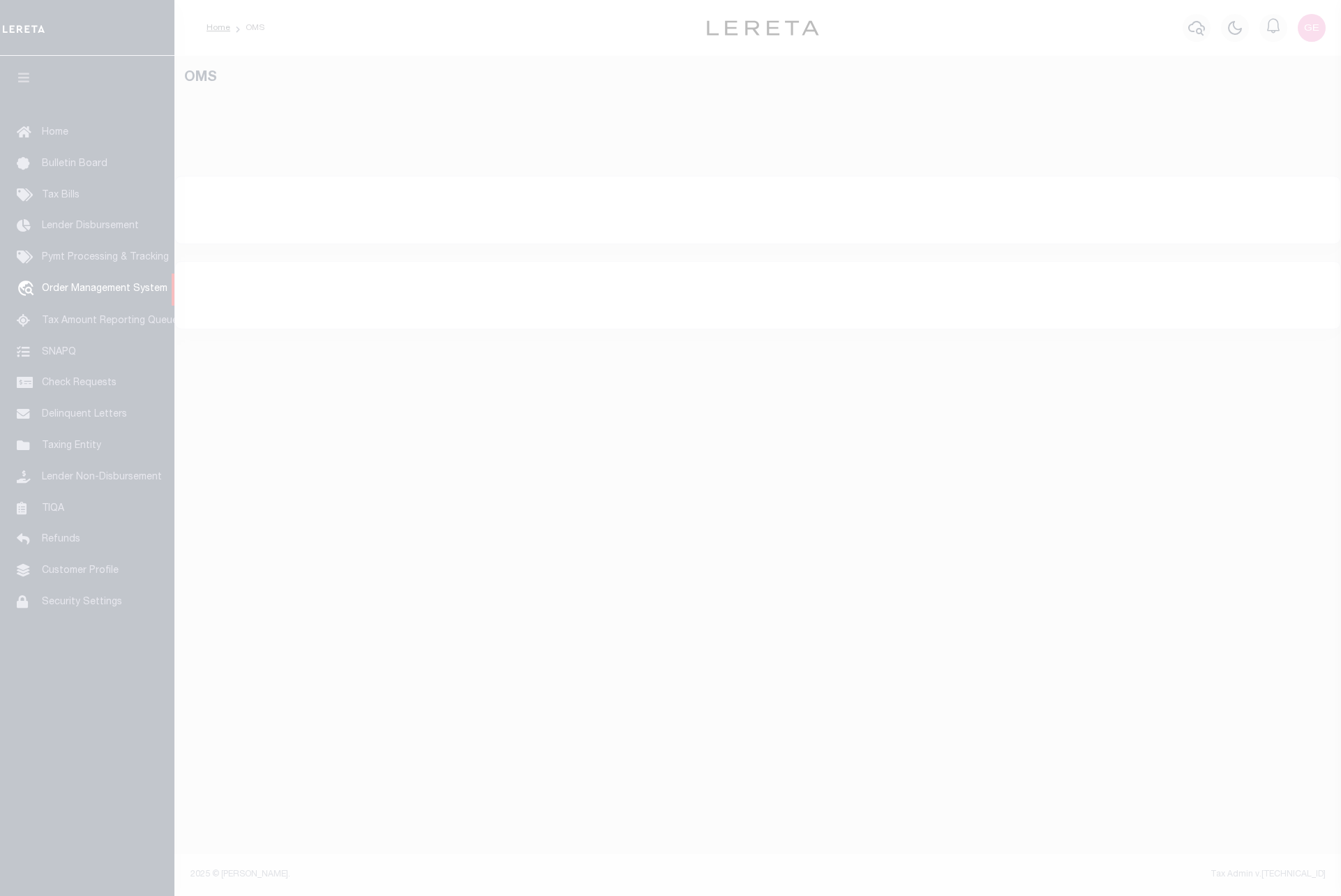
select select "200"
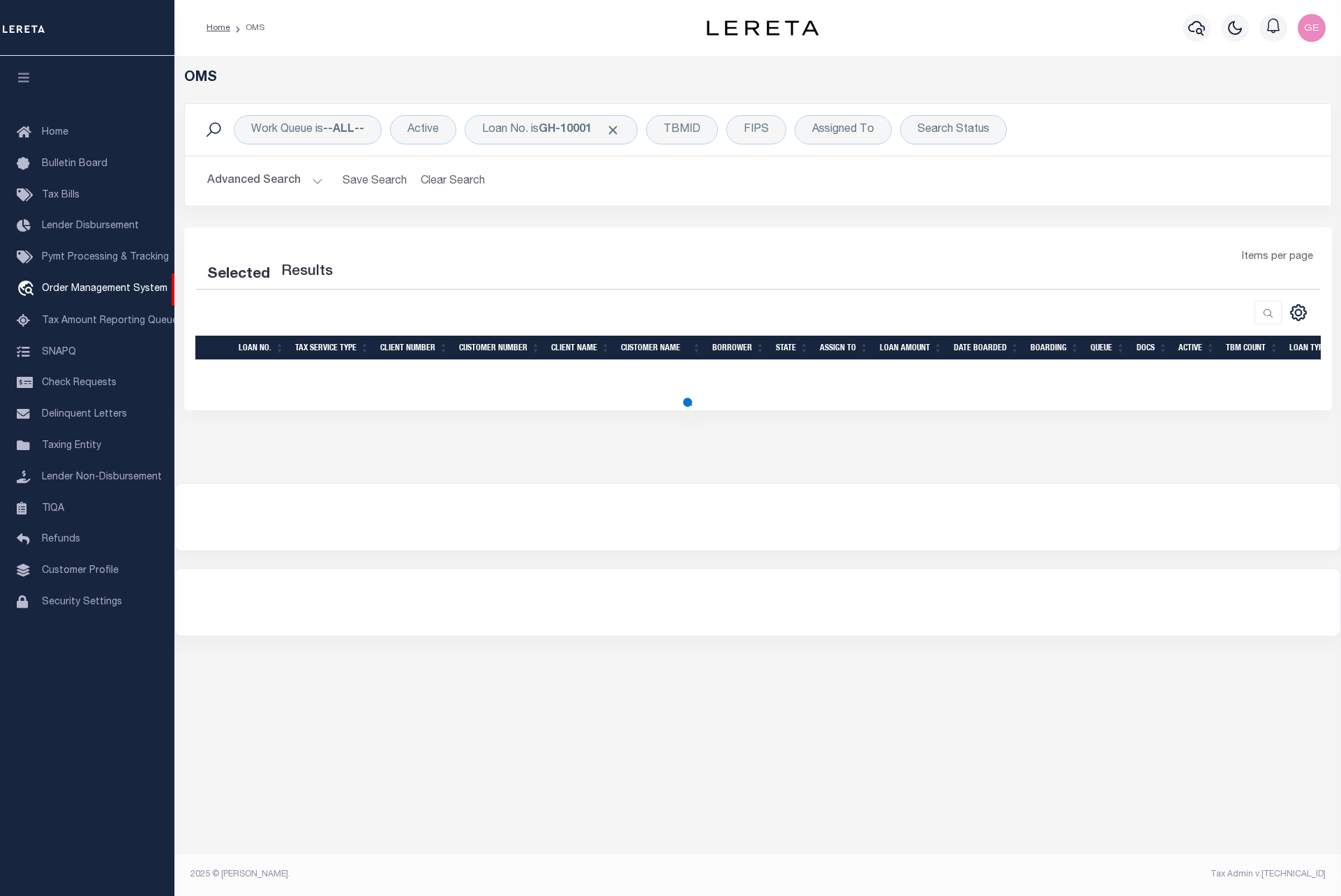
select select "200"
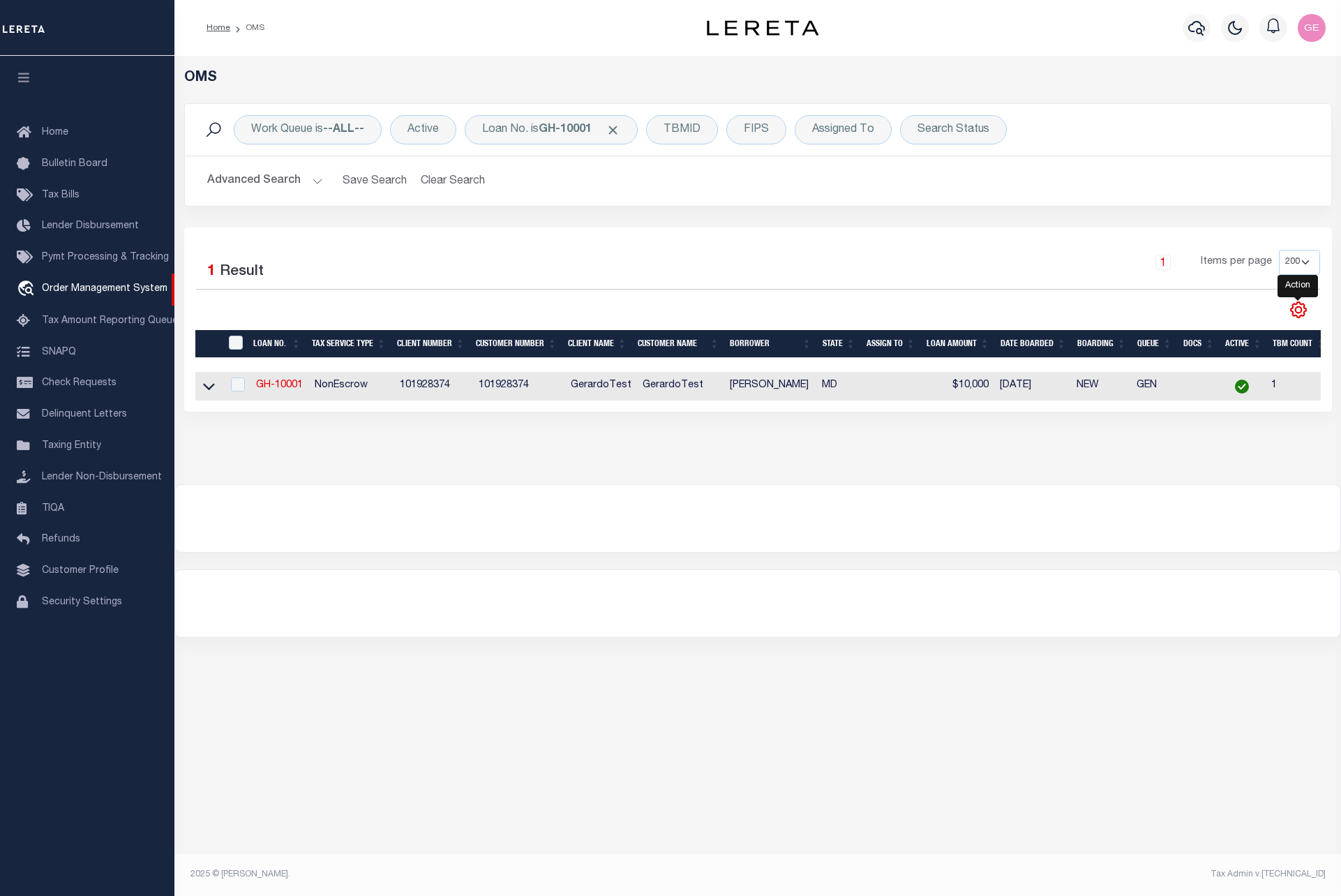
click at [1289, 314] on icon "" at bounding box center [1298, 310] width 19 height 19
click at [74, 258] on span "Pymt Processing & Tracking" at bounding box center [105, 257] width 127 height 10
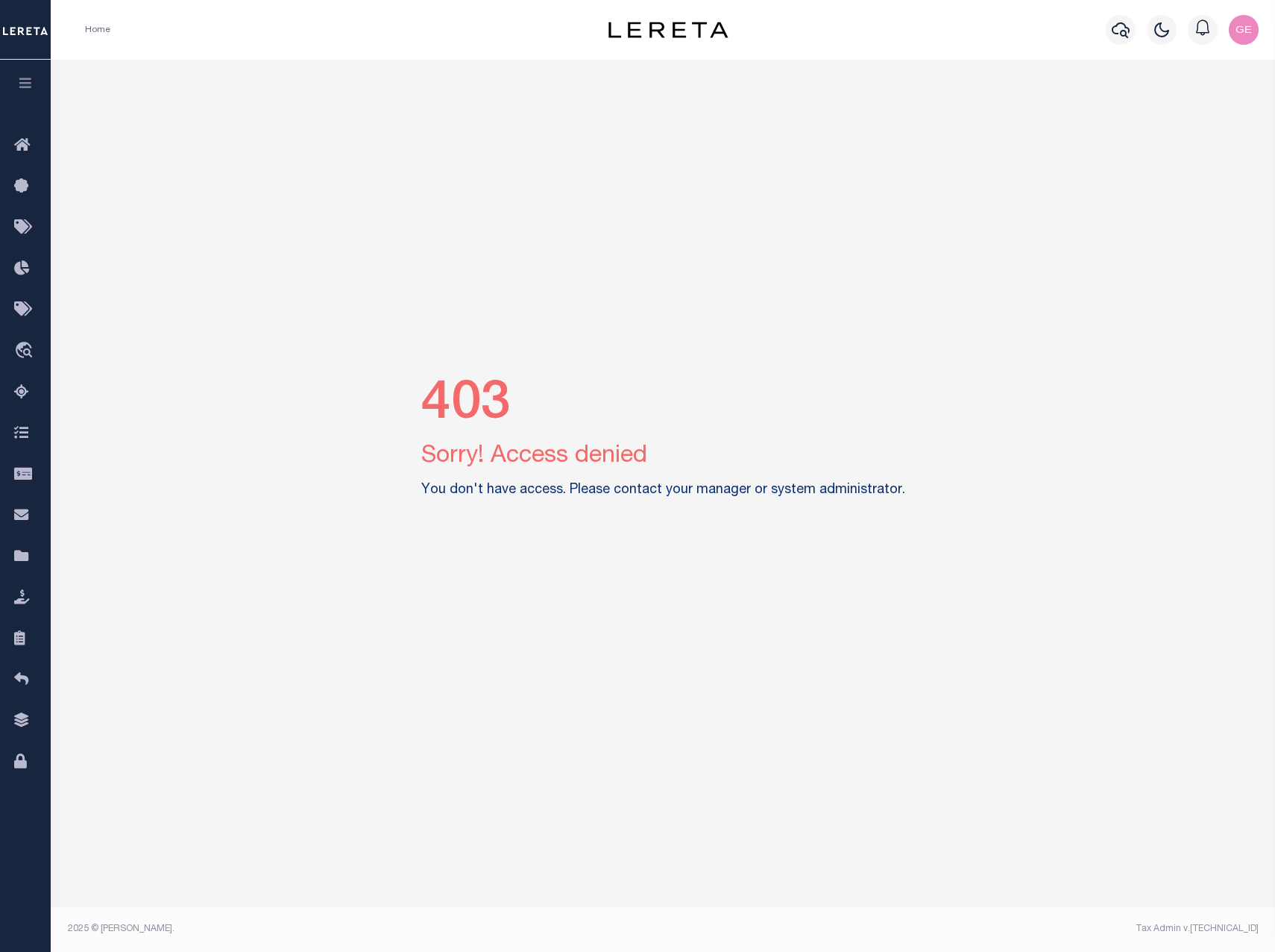
click at [26, 79] on icon "button" at bounding box center [25, 83] width 17 height 14
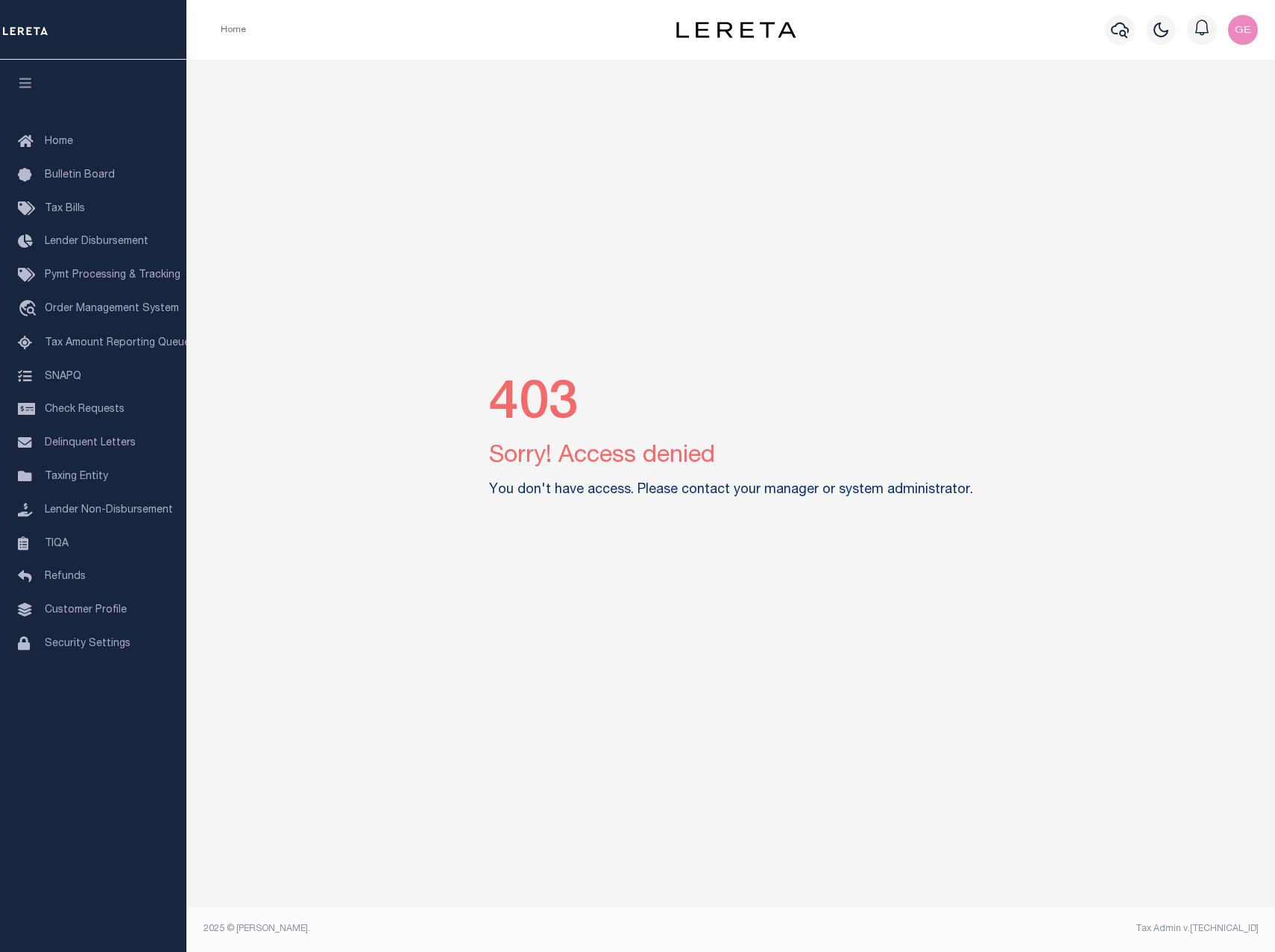
click at [1250, 40] on img "button" at bounding box center [1243, 30] width 30 height 30
click at [1212, 101] on link "Sign out" at bounding box center [1204, 106] width 118 height 25
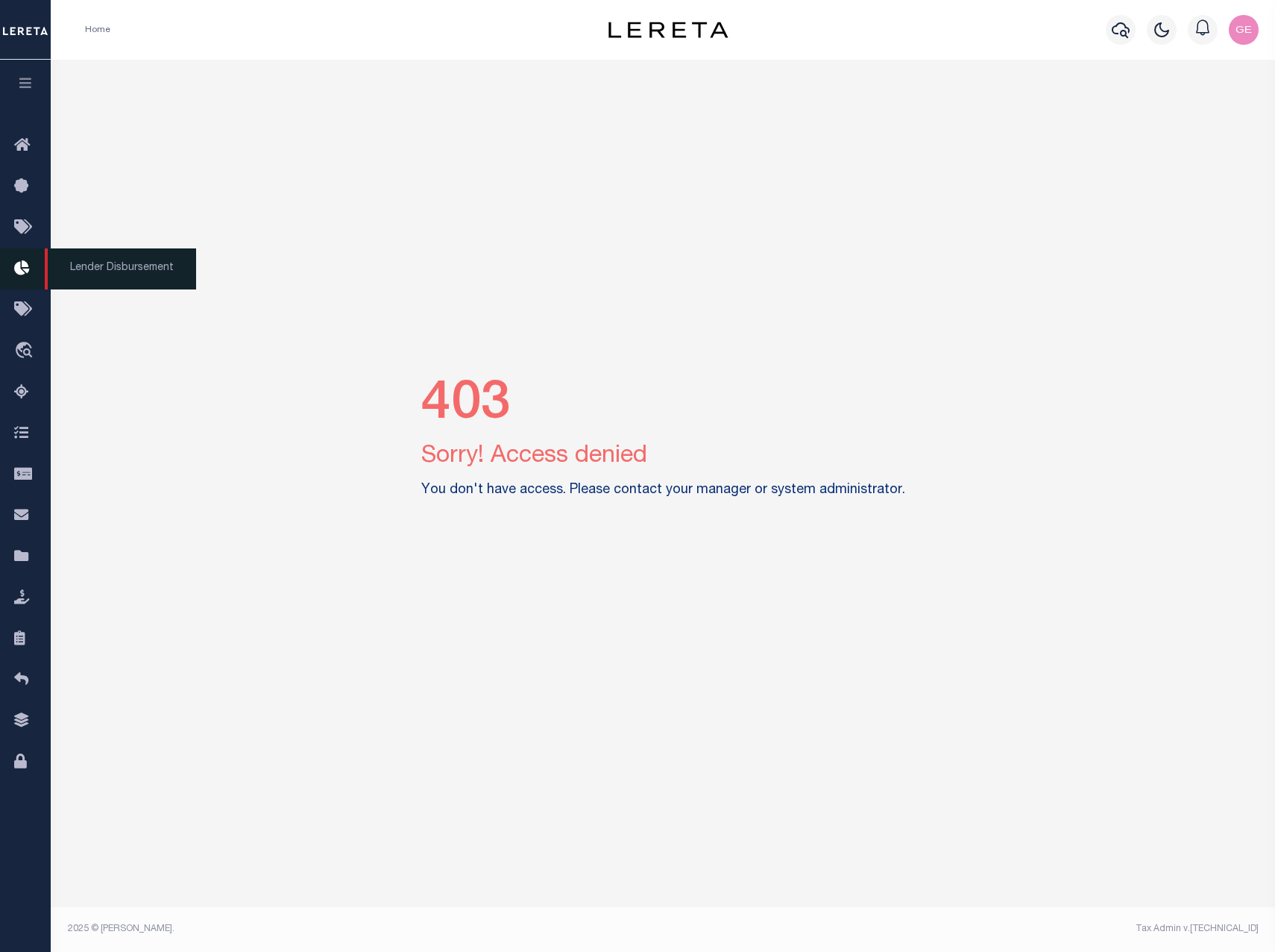
click at [29, 267] on icon at bounding box center [26, 268] width 24 height 19
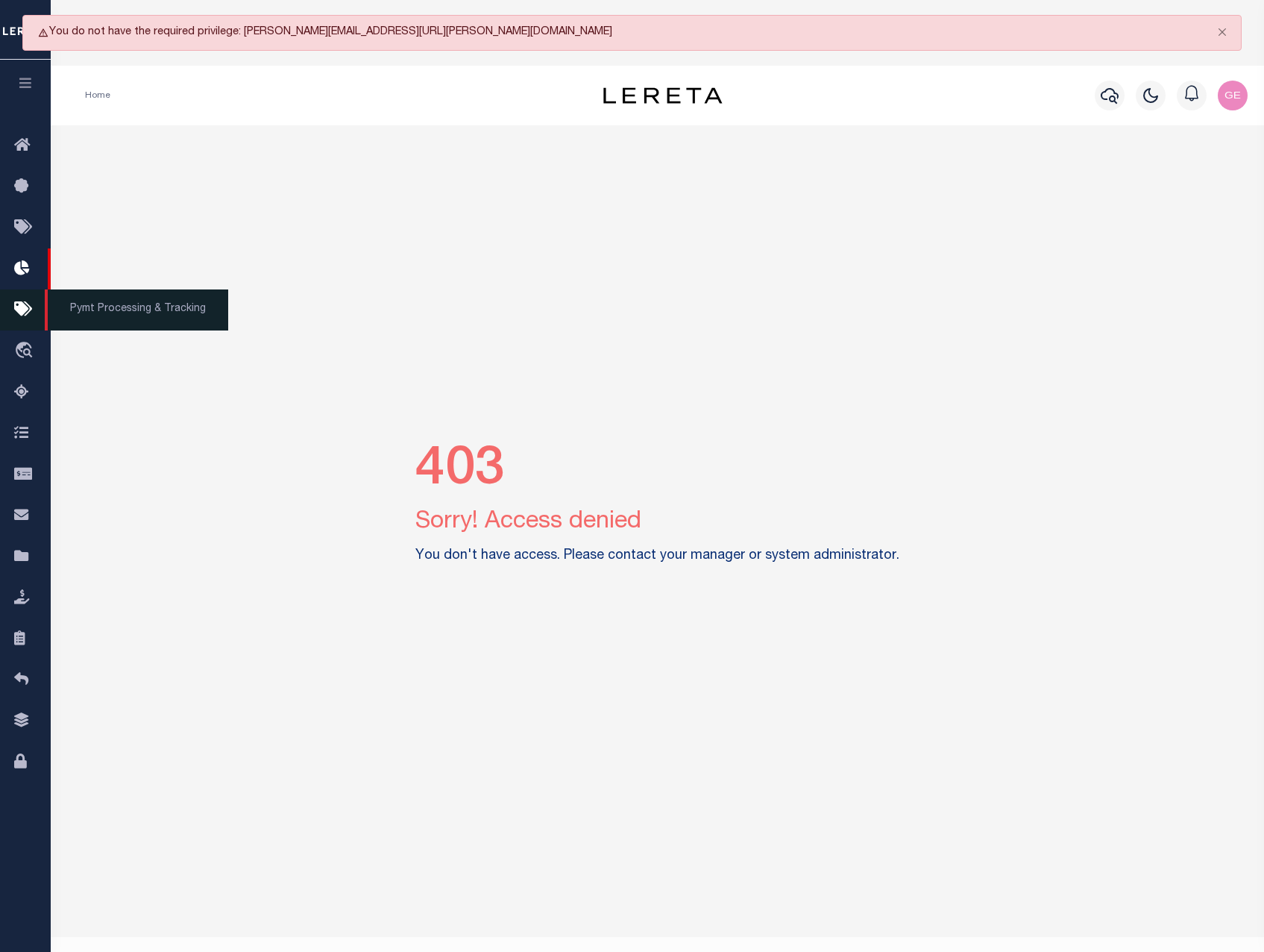
click at [29, 311] on icon at bounding box center [26, 309] width 24 height 19
